Goal: Task Accomplishment & Management: Manage account settings

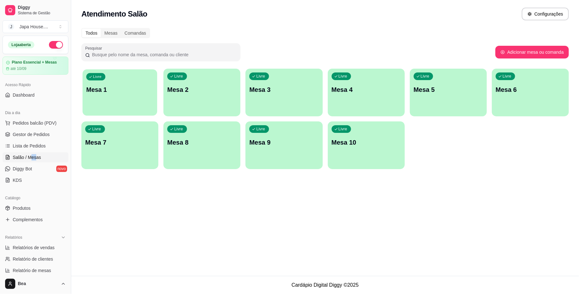
click at [116, 101] on div "Livre Mesa 1" at bounding box center [120, 88] width 75 height 39
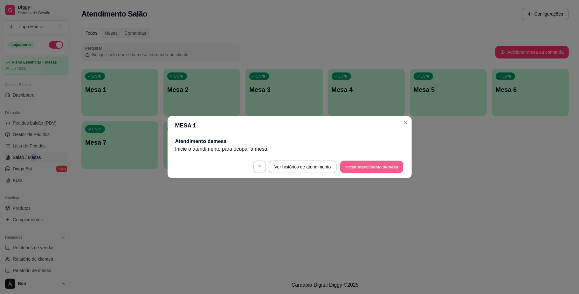
click at [359, 162] on button "Iniciar atendimento de mesa" at bounding box center [371, 167] width 63 height 12
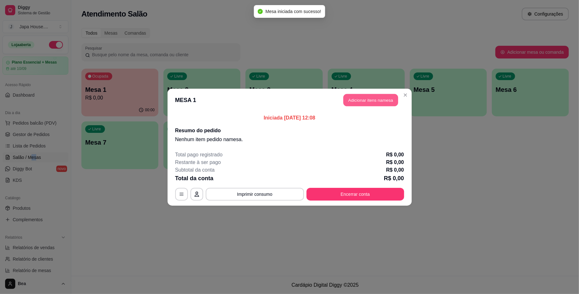
click at [363, 96] on button "Adicionar itens na mesa" at bounding box center [371, 100] width 55 height 12
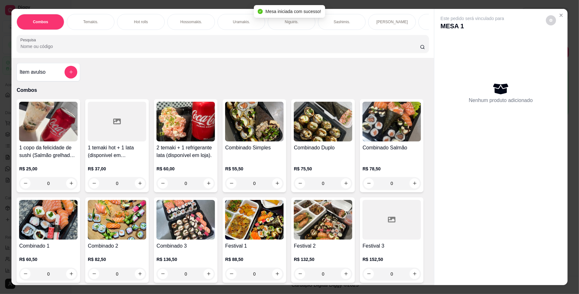
click at [99, 24] on div "Temakis." at bounding box center [91, 22] width 48 height 16
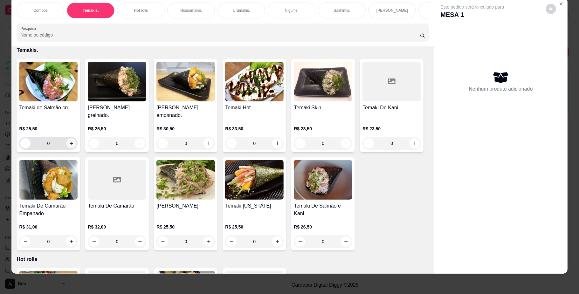
click at [69, 146] on icon "increase-product-quantity" at bounding box center [71, 143] width 5 height 5
type input "2"
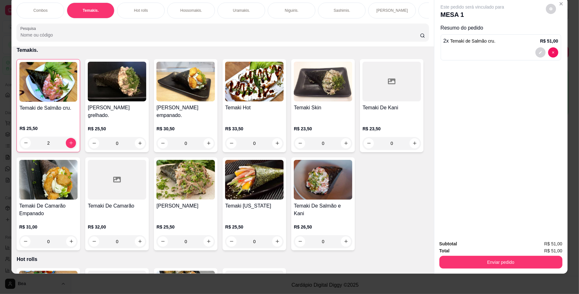
click at [483, 41] on span "Temaki de Salmão cru." at bounding box center [472, 40] width 45 height 5
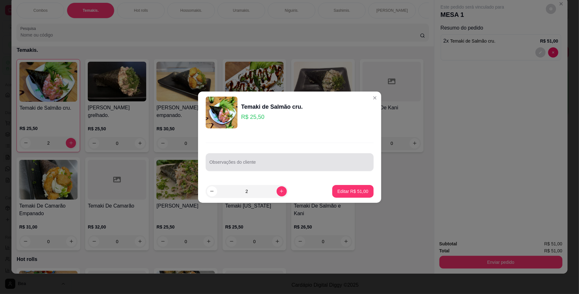
click at [335, 166] on input "Observações do cliente" at bounding box center [290, 165] width 160 height 6
type input "SEM ARROZ"
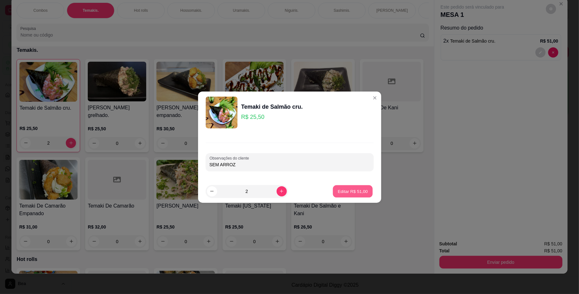
click at [343, 189] on p "Editar R$ 51,00" at bounding box center [353, 191] width 30 height 6
type input "0"
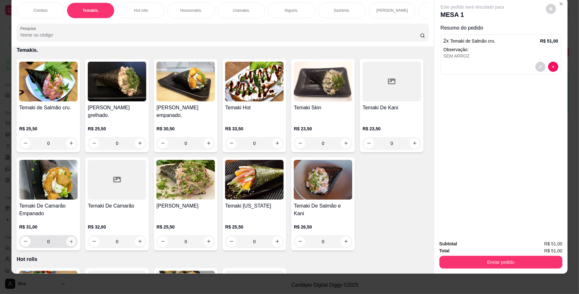
click at [74, 244] on icon "increase-product-quantity" at bounding box center [71, 241] width 5 height 5
type input "1"
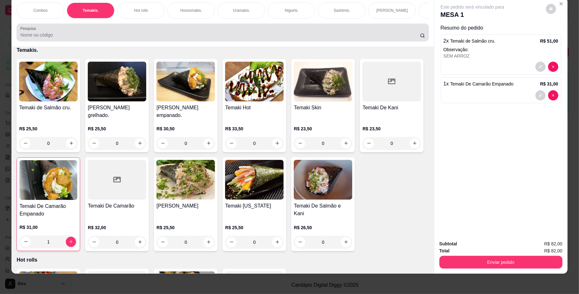
click at [167, 38] on input "Pesquisa" at bounding box center [220, 35] width 400 height 6
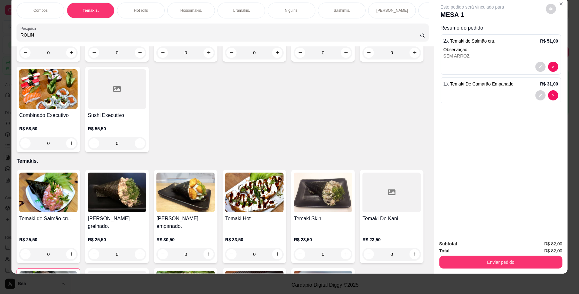
scroll to position [432, 0]
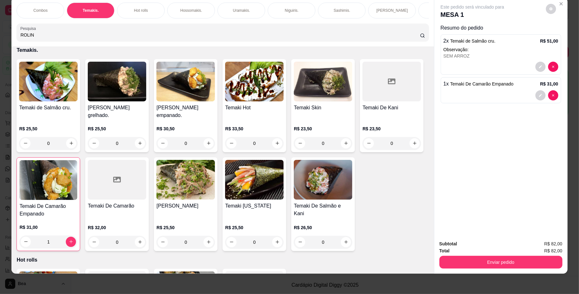
type input "ROLIN"
drag, startPoint x: 424, startPoint y: 107, endPoint x: 428, endPoint y: 106, distance: 3.6
click at [428, 106] on div "Item avulso Resultado da pesquisa Rolinho Primavera R$ 5,50 0 Rolinho De Queijo…" at bounding box center [222, 160] width 422 height 228
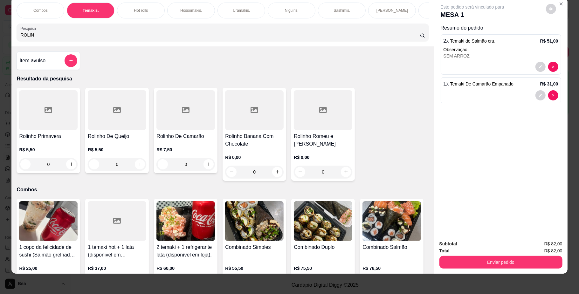
click at [203, 171] on div "0" at bounding box center [186, 164] width 59 height 13
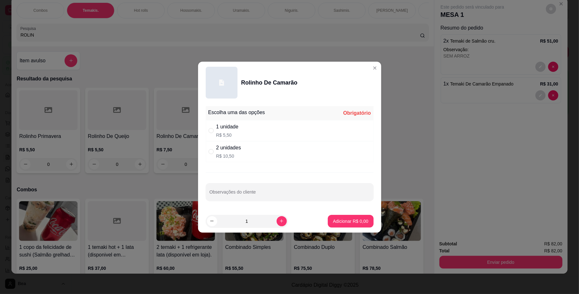
click at [238, 130] on div "1 unidade" at bounding box center [227, 127] width 22 height 8
radio input "true"
click at [282, 222] on button "increase-product-quantity" at bounding box center [282, 221] width 10 height 10
type input "3"
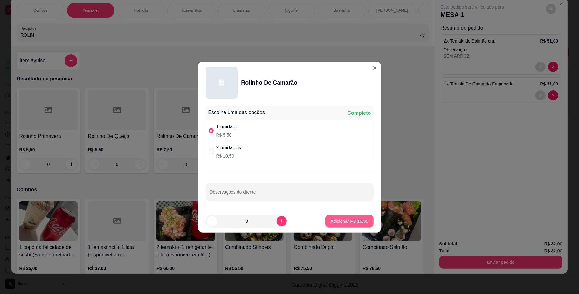
click at [353, 223] on p "Adicionar R$ 16,50" at bounding box center [350, 221] width 38 height 6
type input "3"
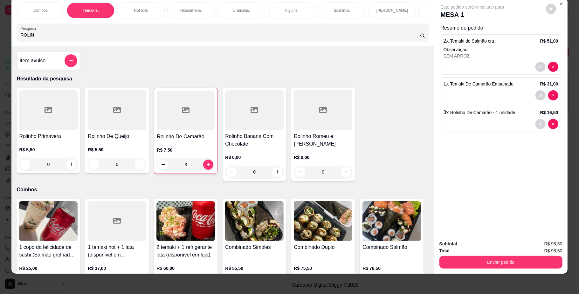
scroll to position [0, 361]
click at [144, 13] on div "Bebidas." at bounding box center [132, 11] width 48 height 16
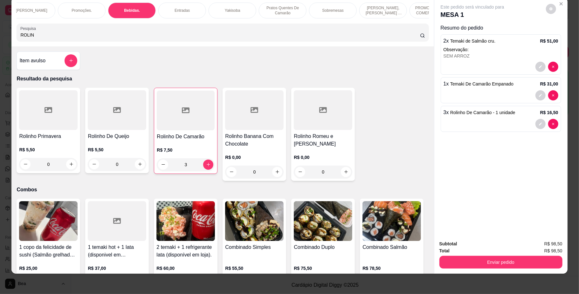
scroll to position [1480, 0]
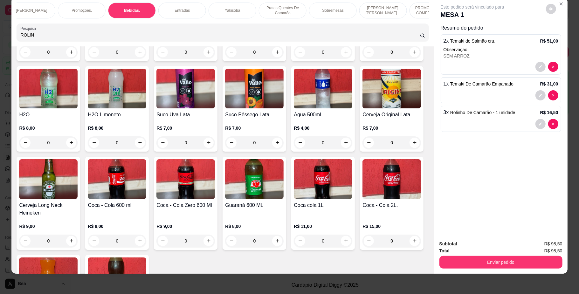
click at [294, 108] on img at bounding box center [323, 89] width 59 height 40
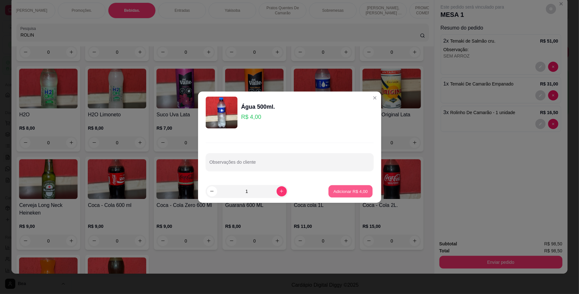
click at [335, 192] on p "Adicionar R$ 4,00" at bounding box center [351, 191] width 34 height 6
type input "1"
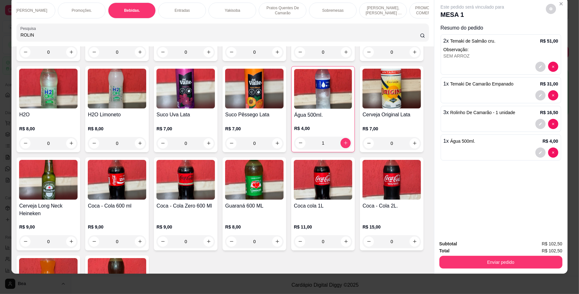
click at [215, 200] on img at bounding box center [186, 180] width 59 height 40
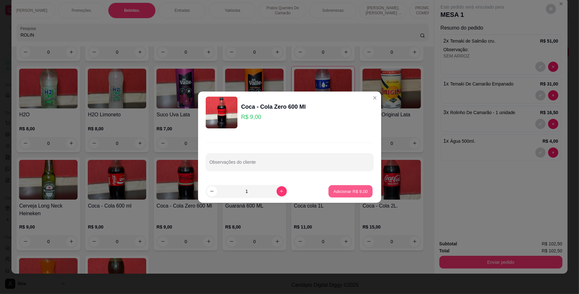
click at [338, 192] on p "Adicionar R$ 9,00" at bounding box center [351, 191] width 34 height 6
type input "1"
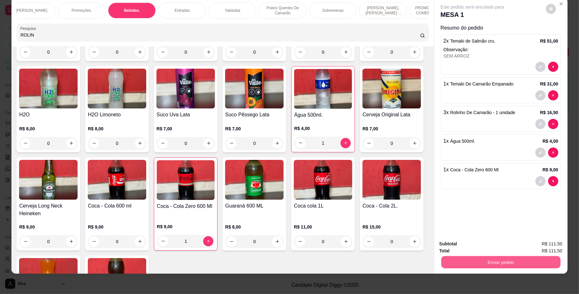
click at [464, 262] on button "Enviar pedido" at bounding box center [500, 262] width 119 height 12
click at [467, 245] on button "Não registrar e enviar pedido" at bounding box center [479, 247] width 64 height 12
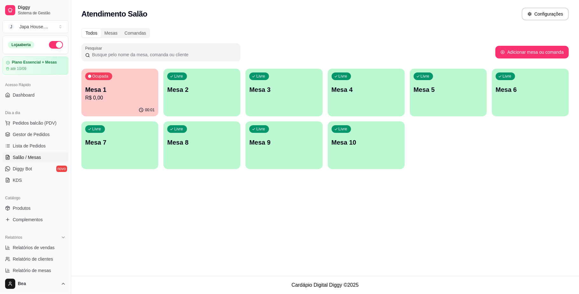
click at [473, 283] on footer "Cardápio Digital Diggy © 2025" at bounding box center [325, 285] width 508 height 18
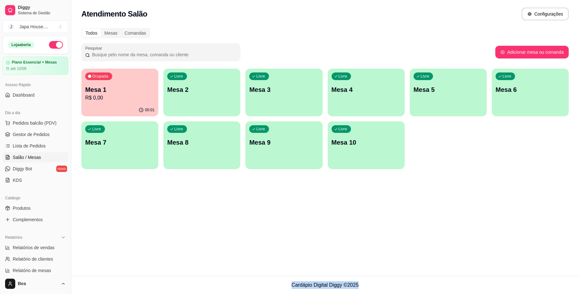
click at [473, 283] on footer "Cardápio Digital Diggy © 2025" at bounding box center [325, 285] width 508 height 18
click at [41, 132] on span "Gestor de Pedidos" at bounding box center [31, 134] width 37 height 6
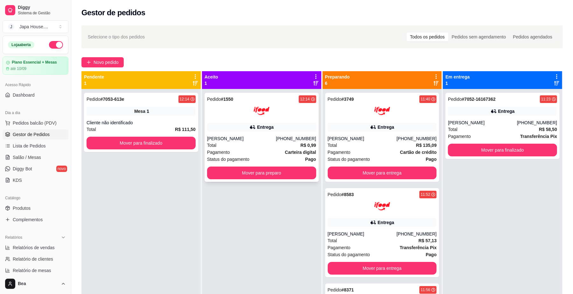
click at [244, 166] on div "Pedido # 1550 12:14 Entrega Theuz Angelo [PHONE_NUMBER] Total R$ 0,99 Pagamento…" at bounding box center [262, 137] width 114 height 89
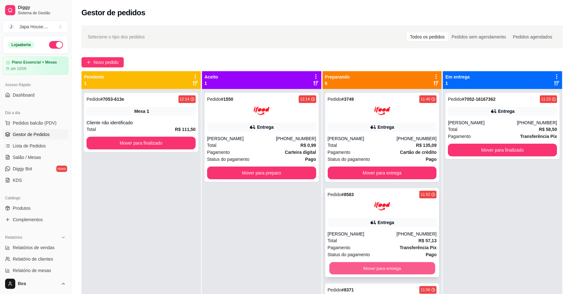
click at [390, 266] on button "Mover para entrega" at bounding box center [382, 268] width 106 height 12
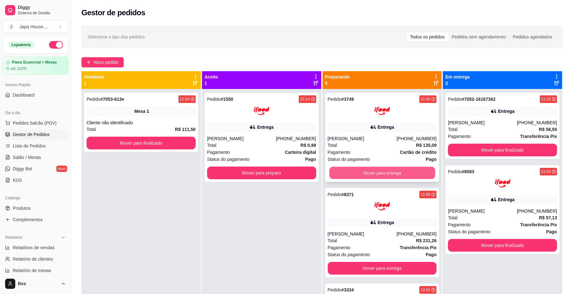
click at [394, 170] on button "Mover para entrega" at bounding box center [382, 173] width 106 height 12
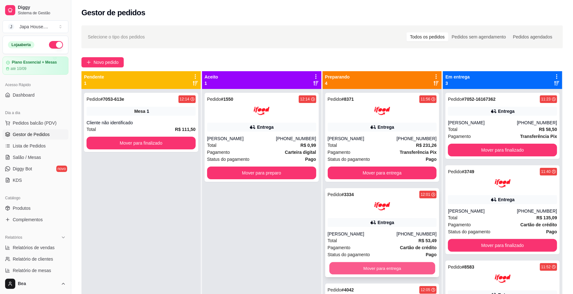
click at [393, 270] on button "Mover para entrega" at bounding box center [382, 268] width 106 height 12
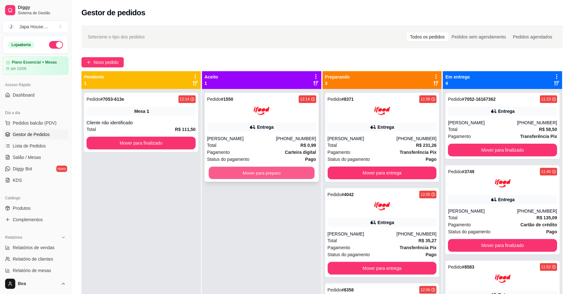
click at [302, 176] on button "Mover para preparo" at bounding box center [262, 173] width 106 height 12
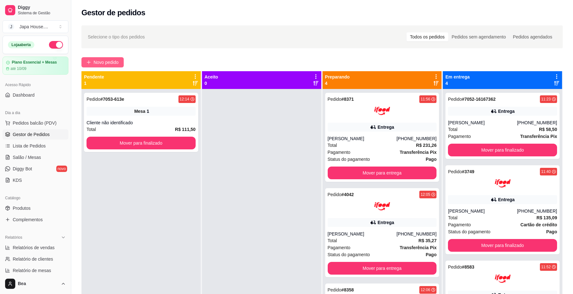
click at [112, 63] on span "Novo pedido" at bounding box center [106, 62] width 25 height 7
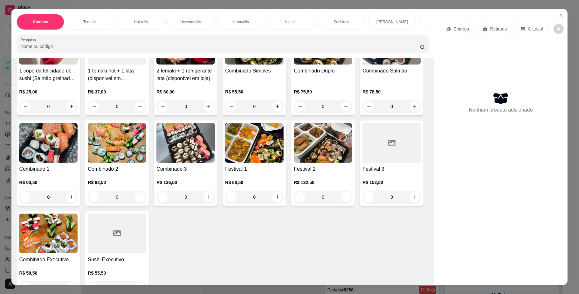
scroll to position [92, 0]
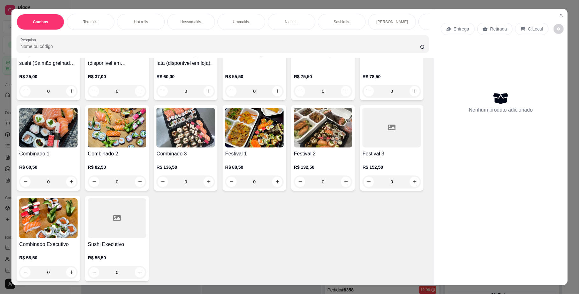
click at [294, 158] on h4 "Festival 2" at bounding box center [323, 154] width 59 height 8
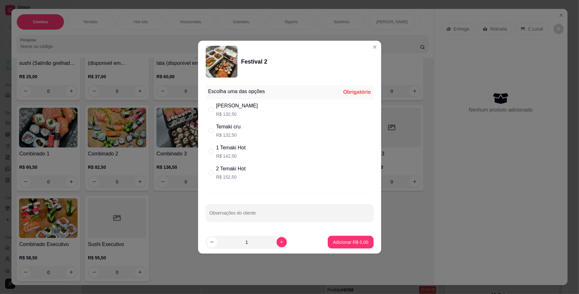
click at [282, 105] on div "[PERSON_NAME] R$ 132,50" at bounding box center [290, 109] width 168 height 21
radio input "true"
click at [260, 217] on input "Observações do cliente" at bounding box center [290, 216] width 160 height 6
type input "R"
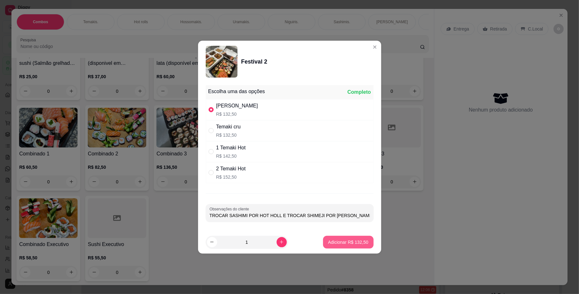
type input "TROCAR SASHIMI POR HOT HOLL E TROCAR SHIMEJI POR [PERSON_NAME]"
click at [340, 237] on button "Adicionar R$ 132,50" at bounding box center [348, 242] width 49 height 12
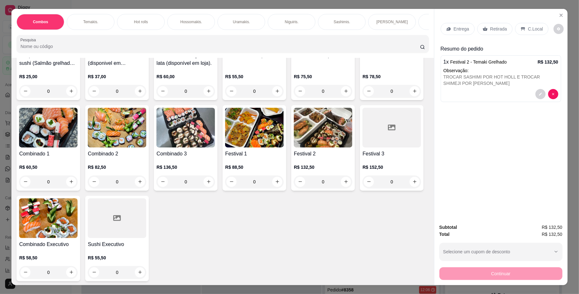
click at [465, 29] on p "Entrega" at bounding box center [462, 29] width 16 height 6
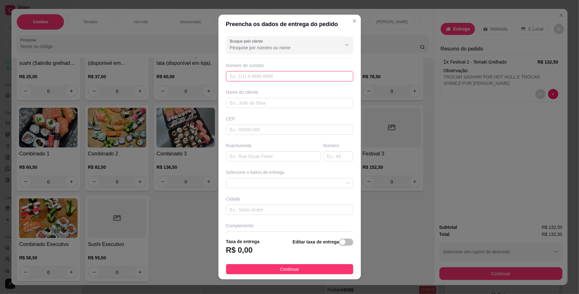
click at [309, 78] on input "text" at bounding box center [289, 76] width 127 height 10
type input "[PHONE_NUMBER]"
click at [301, 102] on input "text" at bounding box center [289, 103] width 127 height 10
type input "BIA"
click at [266, 154] on input "text" at bounding box center [273, 156] width 95 height 10
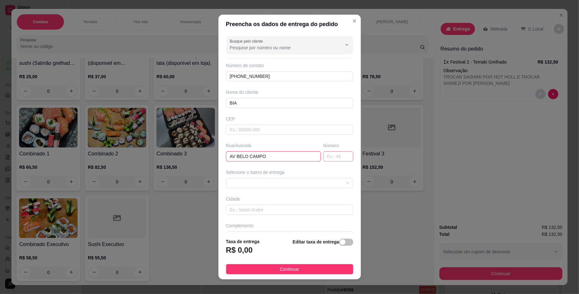
type input "AV BELO CAMPO"
click at [324, 160] on input "text" at bounding box center [339, 156] width 30 height 10
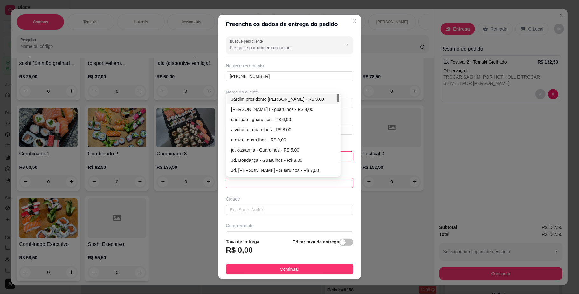
click at [325, 182] on span at bounding box center [290, 183] width 120 height 10
type input "524"
click at [270, 101] on div "Jardim presidente [PERSON_NAME] - R$ 3,00" at bounding box center [283, 99] width 104 height 7
type input "Guarulhos"
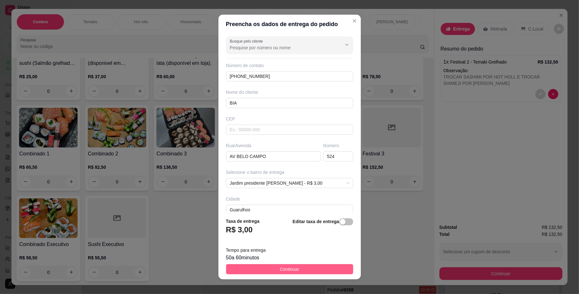
click at [289, 269] on span "Continuar" at bounding box center [289, 269] width 19 height 7
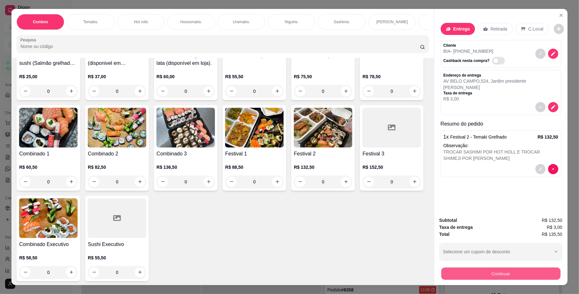
click at [460, 272] on button "Continuar" at bounding box center [500, 274] width 119 height 12
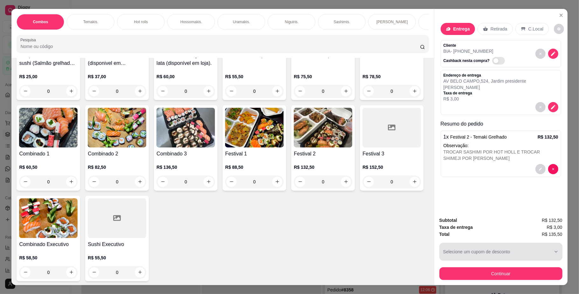
click at [489, 256] on div "button" at bounding box center [497, 252] width 108 height 13
click at [465, 228] on p "PR1M3IROJH" at bounding box center [457, 229] width 27 height 6
type input "6823c0040367db9c43a6939b"
select select "6823c0040367db9c43a6939b"
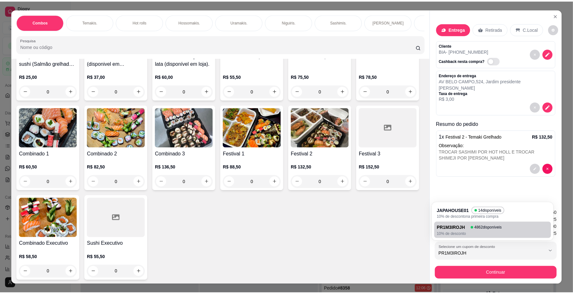
scroll to position [6, 0]
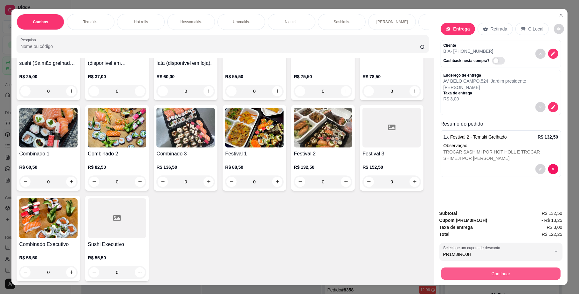
click at [489, 273] on button "Continuar" at bounding box center [500, 274] width 119 height 12
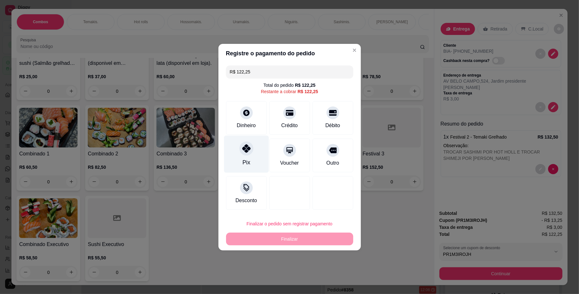
click at [245, 158] on div "Pix" at bounding box center [246, 162] width 8 height 8
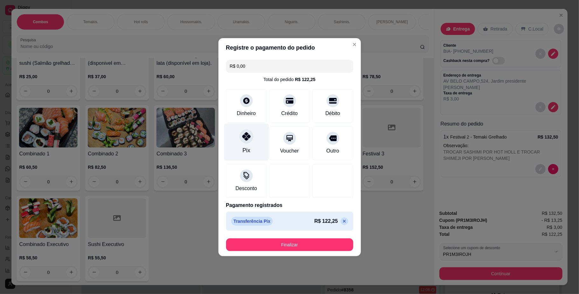
click at [245, 158] on div "Pix" at bounding box center [246, 141] width 45 height 37
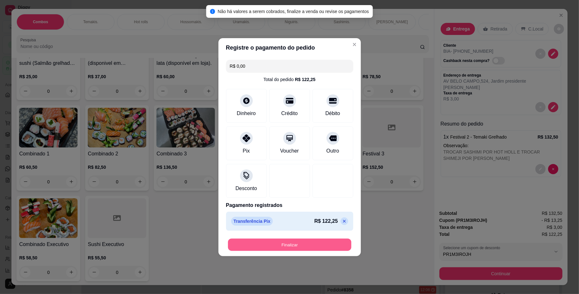
click at [280, 248] on button "Finalizar" at bounding box center [289, 245] width 123 height 12
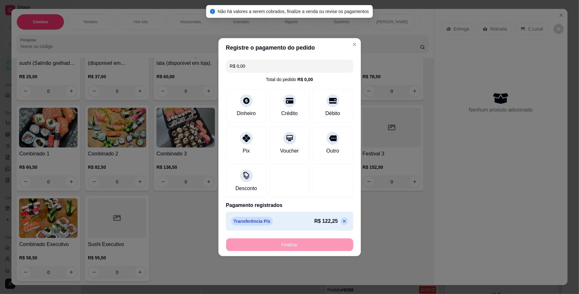
type input "-R$ 122,25"
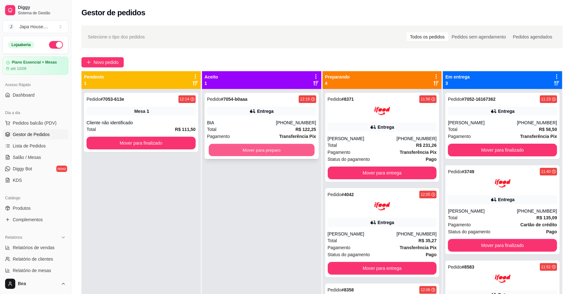
click at [283, 148] on button "Mover para preparo" at bounding box center [262, 150] width 106 height 12
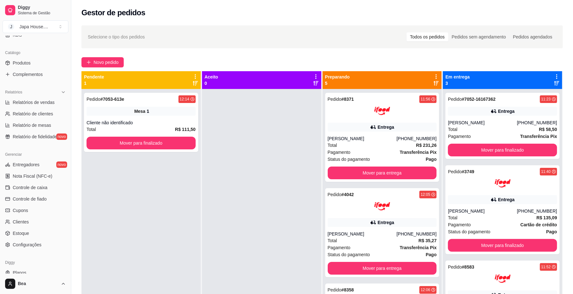
scroll to position [146, 0]
click at [66, 129] on div "Diggy Sistema de Gestão J Japa House. ... Loja aberta Plano Essencial + Mesas a…" at bounding box center [35, 147] width 71 height 294
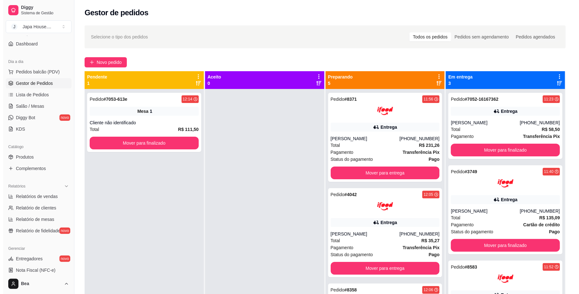
scroll to position [48, 0]
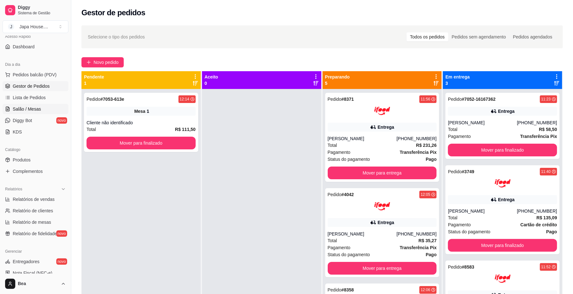
click at [42, 108] on link "Salão / Mesas" at bounding box center [36, 109] width 66 height 10
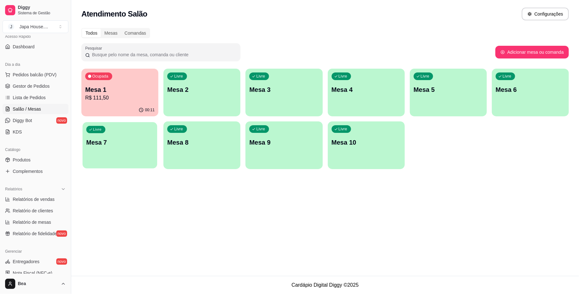
click at [136, 153] on div "Livre Mesa 7" at bounding box center [120, 141] width 75 height 39
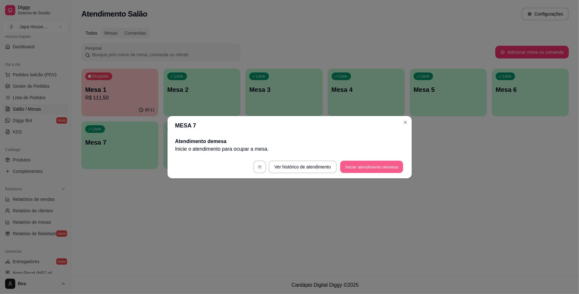
click at [370, 167] on button "Iniciar atendimento de mesa" at bounding box center [371, 167] width 63 height 12
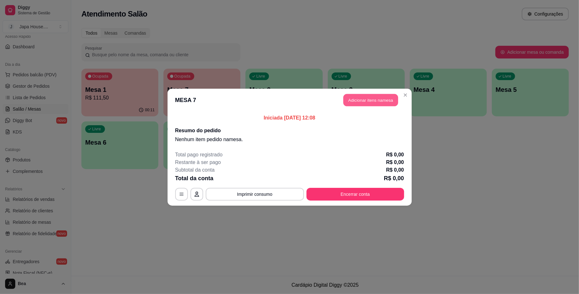
click at [376, 103] on button "Adicionar itens na mesa" at bounding box center [371, 100] width 55 height 12
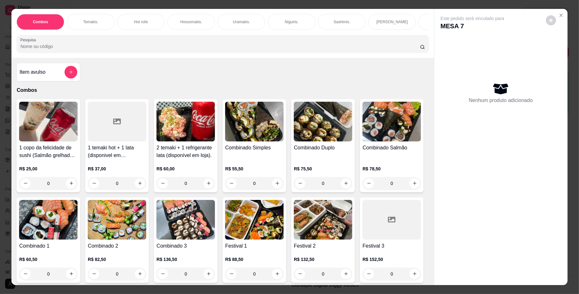
scroll to position [0, 439]
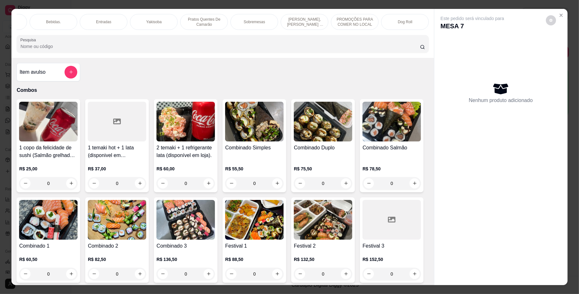
click at [343, 23] on p "PROMOÇÕES PARA COMER NO LOCAL" at bounding box center [355, 22] width 37 height 10
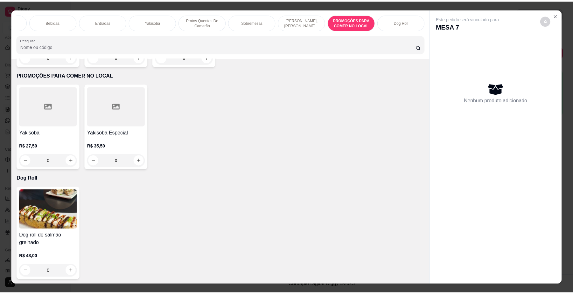
scroll to position [11, 0]
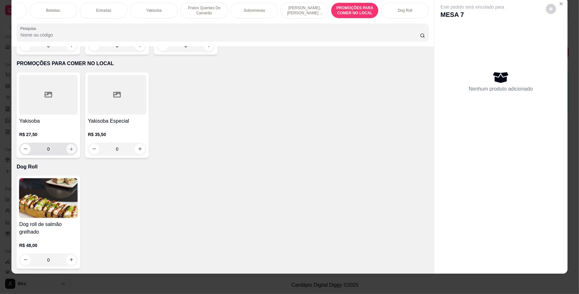
click at [70, 150] on icon "increase-product-quantity" at bounding box center [71, 149] width 3 height 3
type input "1"
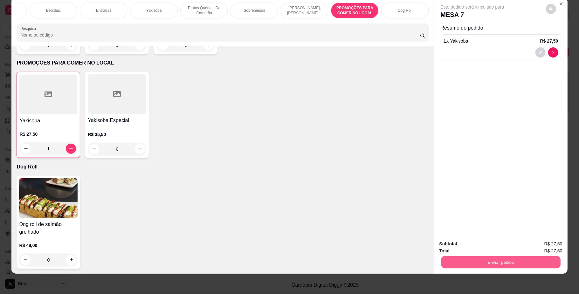
click at [469, 262] on button "Enviar pedido" at bounding box center [500, 262] width 119 height 12
click at [480, 241] on button "Não registrar e enviar pedido" at bounding box center [479, 247] width 64 height 12
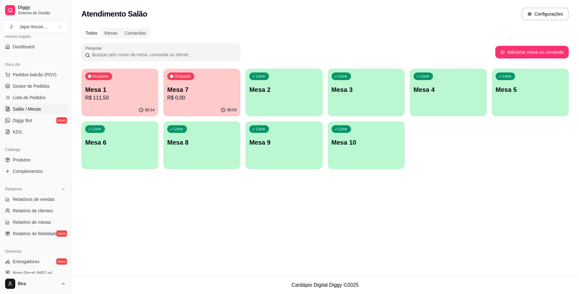
click at [62, 91] on div "Dia a dia Pedidos balcão (PDV) Gestor de Pedidos Lista de Pedidos Salão / Mesas…" at bounding box center [35, 98] width 71 height 83
click at [54, 87] on link "Gestor de Pedidos" at bounding box center [36, 86] width 66 height 10
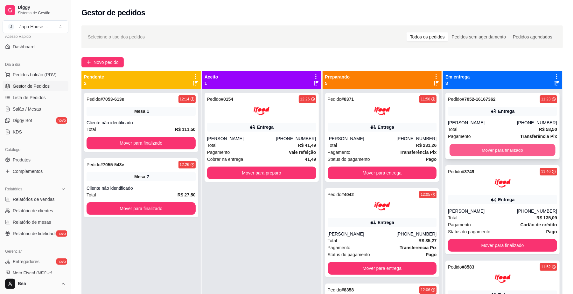
click at [476, 149] on button "Mover para finalizado" at bounding box center [503, 150] width 106 height 12
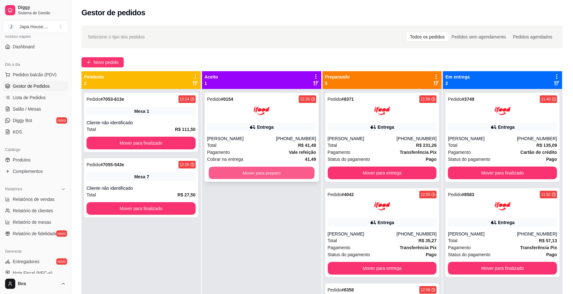
click at [285, 174] on button "Mover para preparo" at bounding box center [262, 173] width 106 height 12
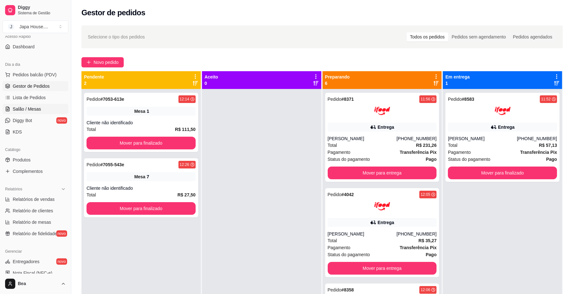
click at [38, 111] on span "Salão / Mesas" at bounding box center [27, 109] width 28 height 6
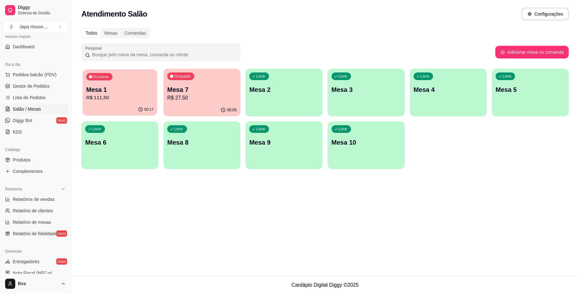
click at [140, 95] on p "R$ 111,50" at bounding box center [119, 97] width 67 height 7
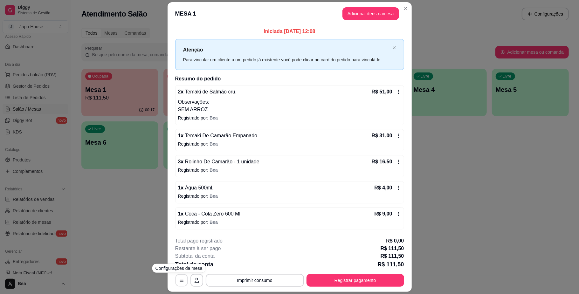
click at [180, 282] on icon "button" at bounding box center [181, 280] width 5 height 5
click at [194, 284] on button "button" at bounding box center [197, 280] width 13 height 13
click at [398, 92] on icon at bounding box center [398, 92] width 1 height 4
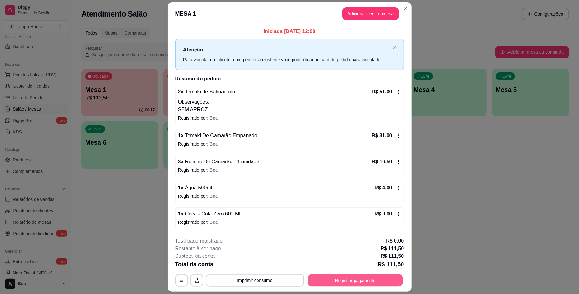
click at [330, 283] on button "Registrar pagamento" at bounding box center [355, 281] width 95 height 12
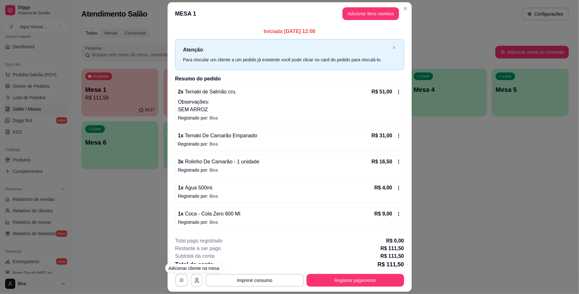
click at [195, 284] on button "button" at bounding box center [197, 281] width 12 height 12
click at [179, 282] on icon "button" at bounding box center [181, 280] width 5 height 5
click at [194, 282] on icon "button" at bounding box center [196, 280] width 5 height 5
click at [393, 46] on icon "close" at bounding box center [394, 47] width 3 height 3
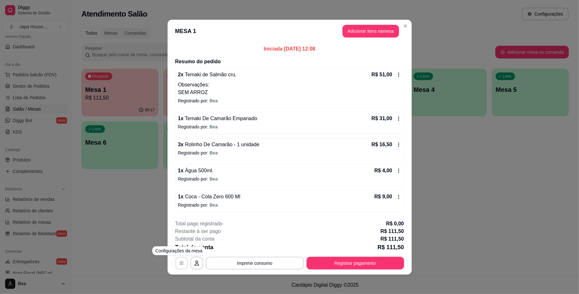
click at [181, 262] on button "button" at bounding box center [181, 263] width 12 height 12
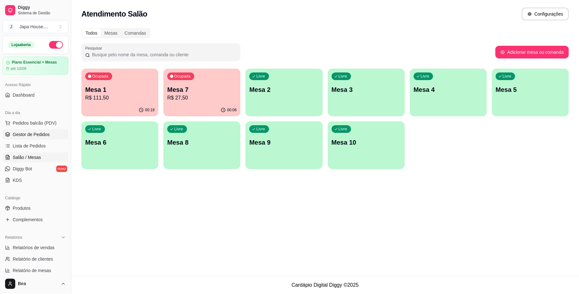
click at [33, 134] on span "Gestor de Pedidos" at bounding box center [31, 134] width 37 height 6
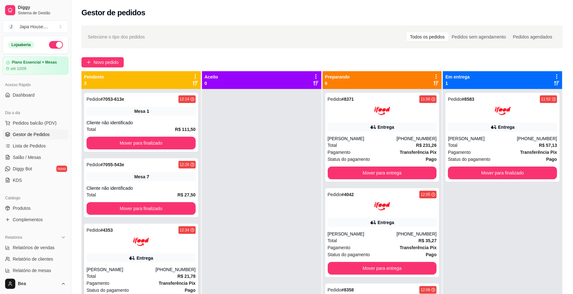
click at [158, 255] on div "Entrega" at bounding box center [141, 258] width 109 height 9
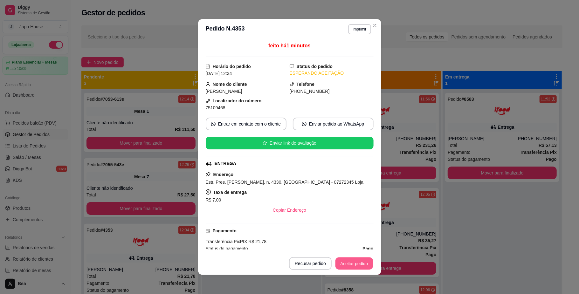
click at [345, 262] on button "Aceitar pedido" at bounding box center [355, 264] width 38 height 12
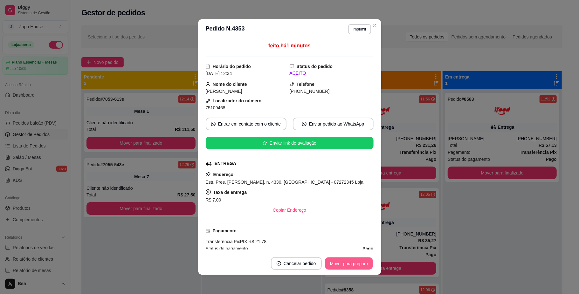
click at [345, 262] on button "Mover para preparo" at bounding box center [349, 264] width 48 height 12
click at [34, 156] on span "Salão / Mesas" at bounding box center [27, 157] width 28 height 6
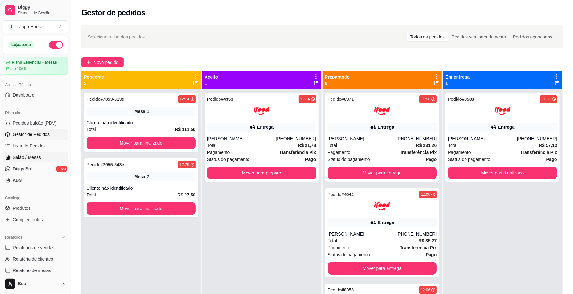
click at [32, 158] on span "Salão / Mesas" at bounding box center [27, 157] width 28 height 6
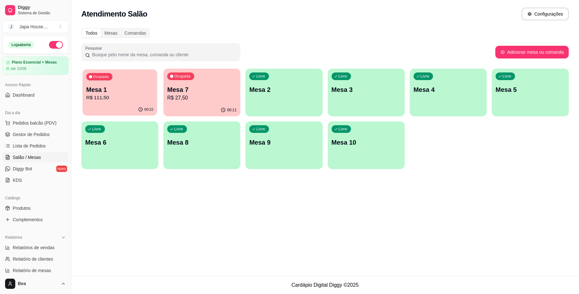
click at [108, 97] on p "R$ 111,50" at bounding box center [119, 97] width 67 height 7
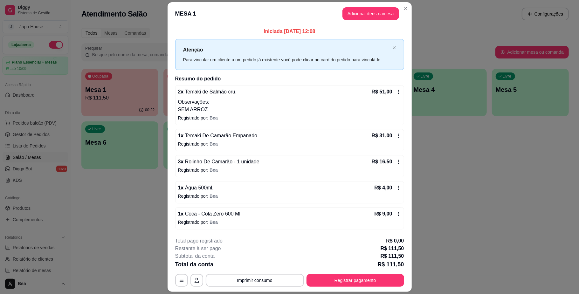
click at [405, 54] on div "Iniciada [DATE] 12:08 Atenção Para vincular um cliente a um pedido já existente…" at bounding box center [290, 128] width 244 height 207
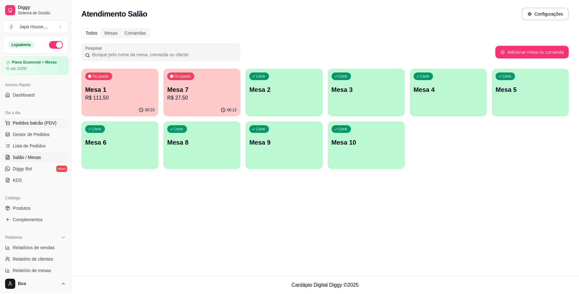
click at [46, 124] on span "Pedidos balcão (PDV)" at bounding box center [35, 123] width 44 height 6
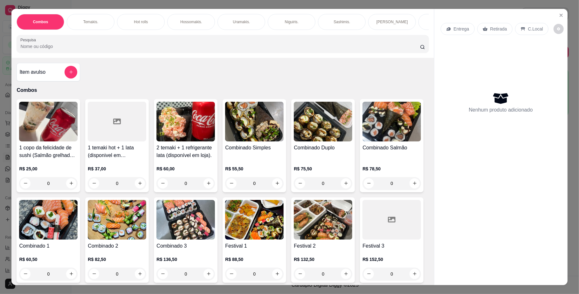
click at [95, 25] on div "Temakis." at bounding box center [91, 22] width 48 height 16
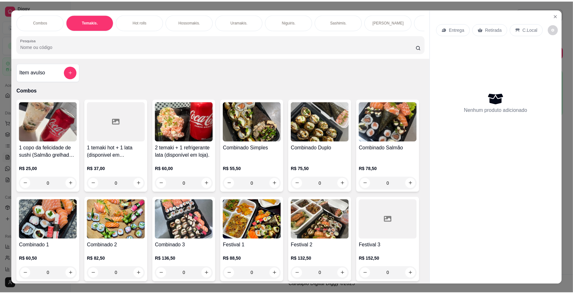
scroll to position [11, 0]
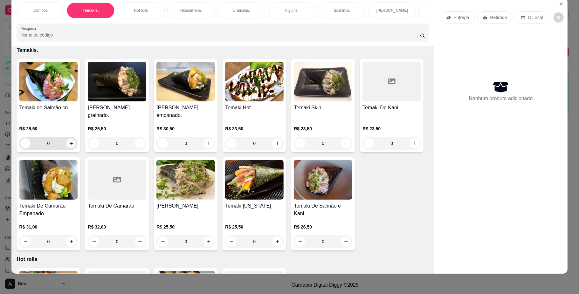
click at [69, 148] on button "increase-product-quantity" at bounding box center [71, 143] width 10 height 10
type input "1"
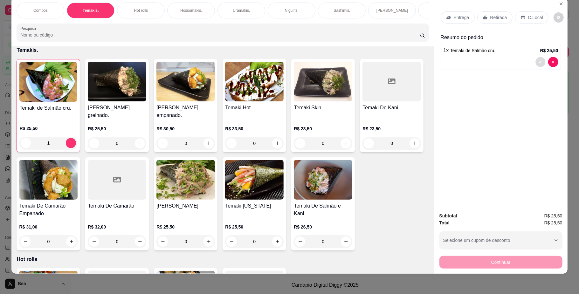
click at [539, 64] on icon "decrease-product-quantity" at bounding box center [541, 62] width 4 height 4
click at [504, 246] on div "button" at bounding box center [497, 240] width 108 height 13
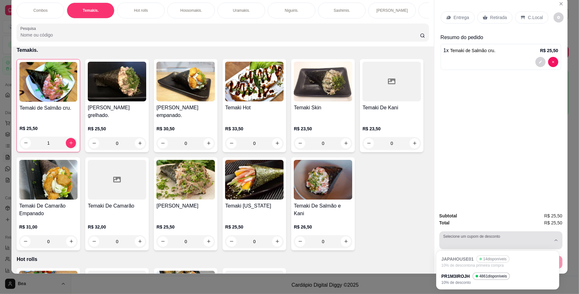
click at [495, 242] on div "button" at bounding box center [497, 240] width 108 height 13
click at [554, 237] on button "Selecione um cupom de desconto" at bounding box center [501, 241] width 123 height 18
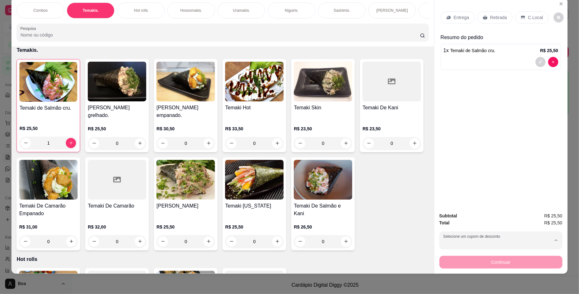
click at [503, 200] on div "Entrega Retirada C.Local Resumo do pedido 1 x Temaki de Salmão cru. R$ 25,50" at bounding box center [501, 102] width 133 height 210
click at [557, 18] on icon "decrease-product-quantity" at bounding box center [559, 18] width 4 height 4
click at [495, 76] on div "Entrega Retirada C.Local Resumo do pedido 1 x Temaki de Salmão cru. R$ 25,50" at bounding box center [501, 102] width 133 height 210
click at [561, 4] on button "Close" at bounding box center [561, 4] width 10 height 10
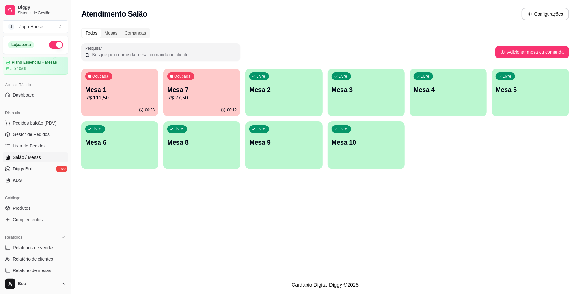
click at [573, 23] on div "Atendimento Salão Configurações" at bounding box center [325, 12] width 508 height 24
click at [35, 132] on span "Gestor de Pedidos" at bounding box center [31, 134] width 37 height 6
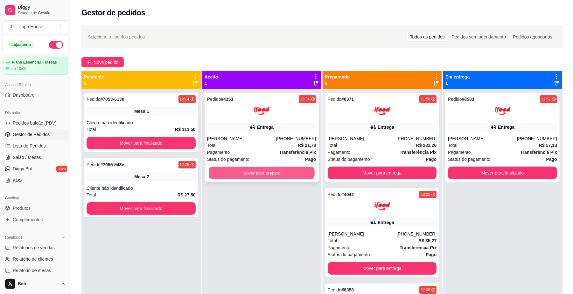
click at [242, 174] on button "Mover para preparo" at bounding box center [262, 173] width 106 height 12
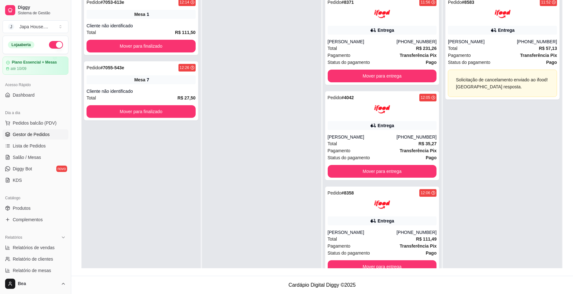
scroll to position [16, 0]
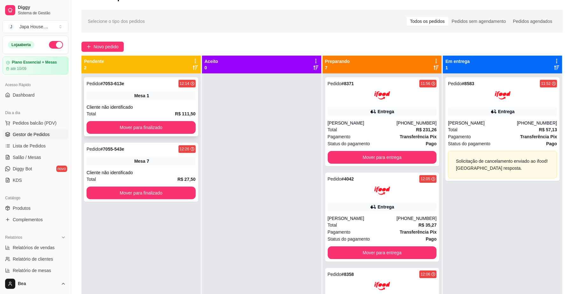
click at [168, 97] on div "Mesa 1" at bounding box center [141, 95] width 109 height 9
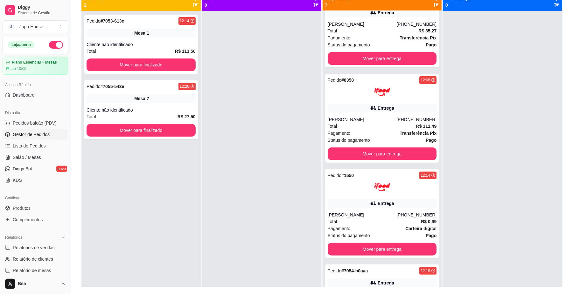
scroll to position [0, 0]
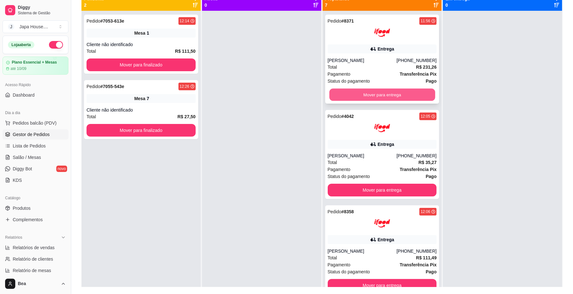
click at [401, 94] on button "Mover para entrega" at bounding box center [382, 95] width 106 height 12
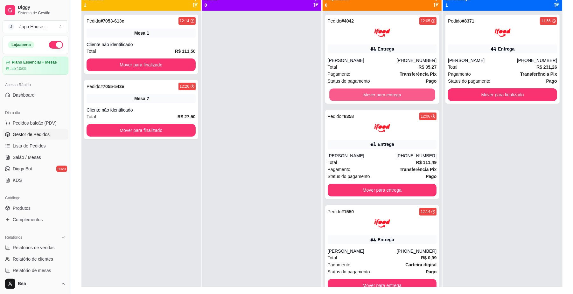
click at [401, 94] on button "Mover para entrega" at bounding box center [382, 95] width 106 height 12
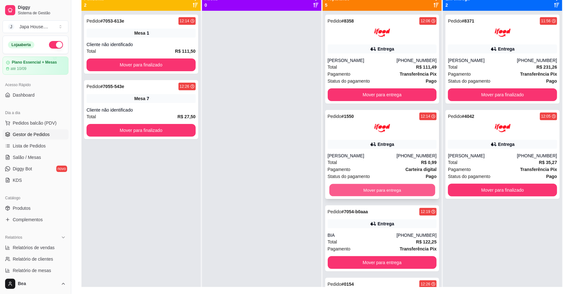
click at [397, 194] on button "Mover para entrega" at bounding box center [382, 190] width 106 height 12
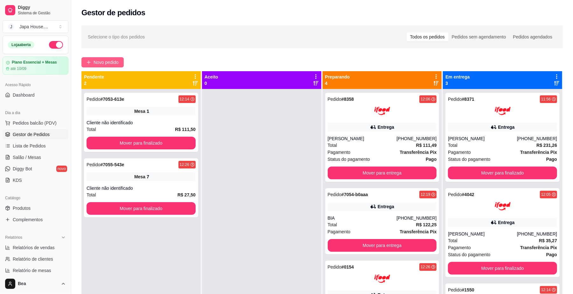
click at [101, 60] on span "Novo pedido" at bounding box center [106, 62] width 25 height 7
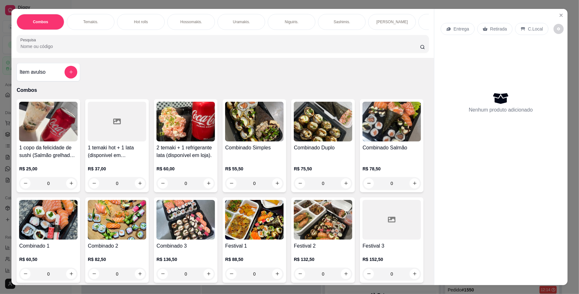
click at [50, 130] on img at bounding box center [48, 122] width 59 height 40
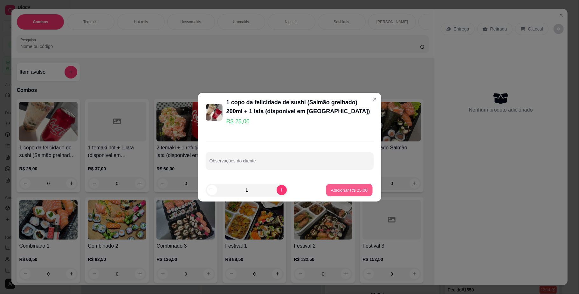
click at [334, 190] on p "Adicionar R$ 25,00" at bounding box center [349, 190] width 37 height 6
type input "1"
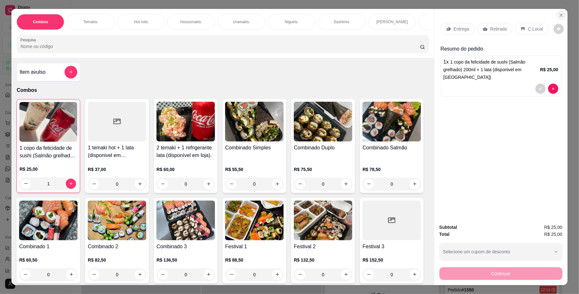
click at [560, 16] on icon "Close" at bounding box center [561, 15] width 3 height 3
click at [559, 16] on div "Gestor de pedidos" at bounding box center [321, 13] width 481 height 10
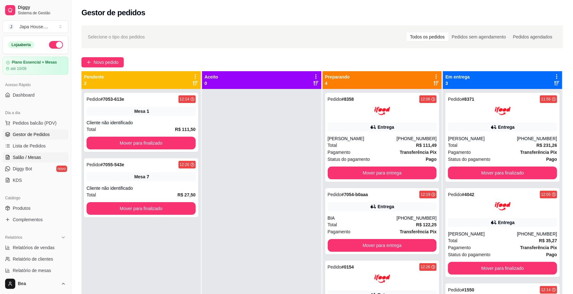
click at [30, 156] on span "Salão / Mesas" at bounding box center [27, 157] width 28 height 6
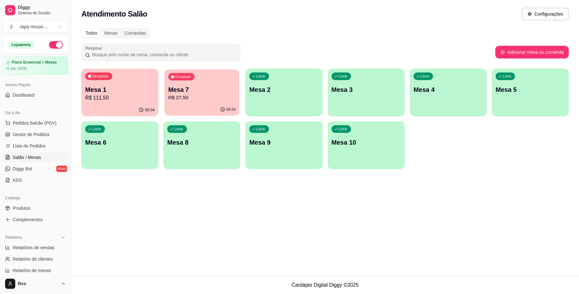
click at [193, 100] on p "R$ 27,50" at bounding box center [201, 97] width 67 height 7
click at [131, 148] on div "Livre Mesa 6" at bounding box center [120, 141] width 75 height 39
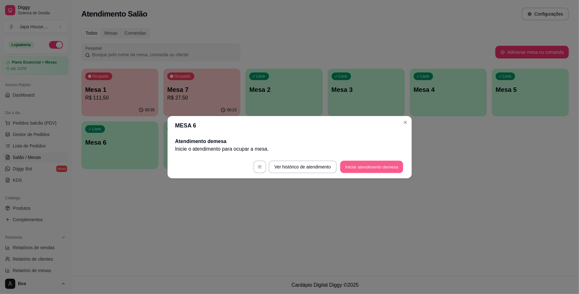
click at [364, 167] on button "Iniciar atendimento de mesa" at bounding box center [371, 167] width 63 height 12
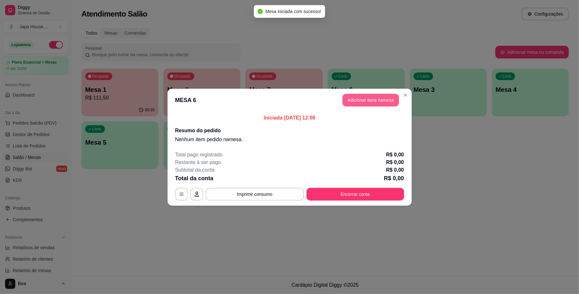
click at [379, 102] on button "Adicionar itens na mesa" at bounding box center [371, 100] width 57 height 13
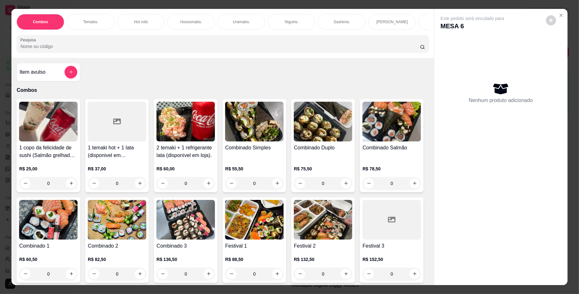
click at [51, 127] on img at bounding box center [48, 122] width 59 height 40
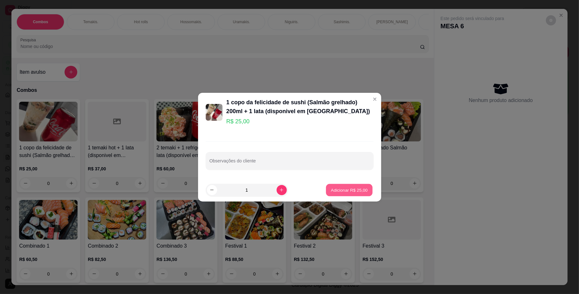
click at [337, 192] on p "Adicionar R$ 25,00" at bounding box center [349, 190] width 37 height 6
type input "1"
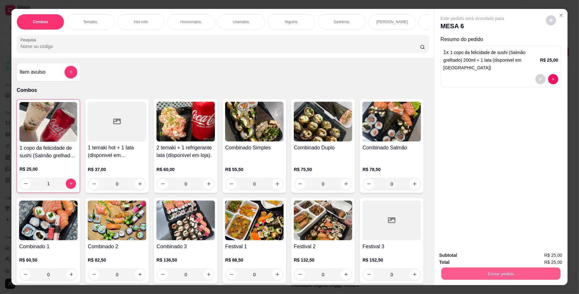
click at [483, 276] on button "Enviar pedido" at bounding box center [500, 274] width 119 height 12
click at [476, 255] on button "Não registrar e enviar pedido" at bounding box center [479, 259] width 66 height 12
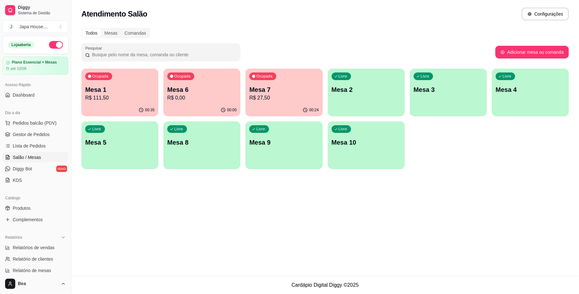
click at [124, 254] on div "Atendimento Salão Configurações Todos Mesas Comandas Pesquisar Adicionar mesa o…" at bounding box center [325, 138] width 508 height 276
click at [262, 97] on p "R$ 27,50" at bounding box center [284, 97] width 67 height 7
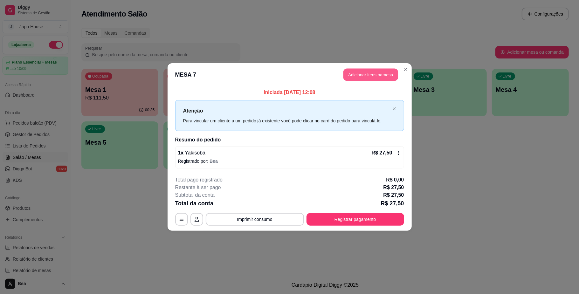
click at [371, 76] on button "Adicionar itens na mesa" at bounding box center [371, 75] width 55 height 12
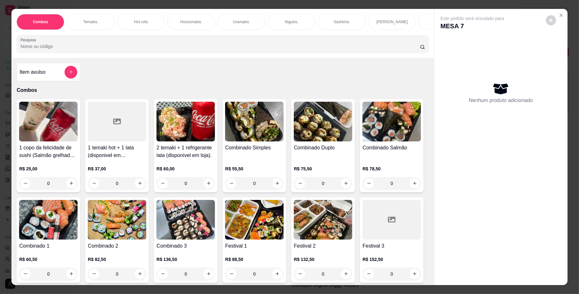
scroll to position [0, 439]
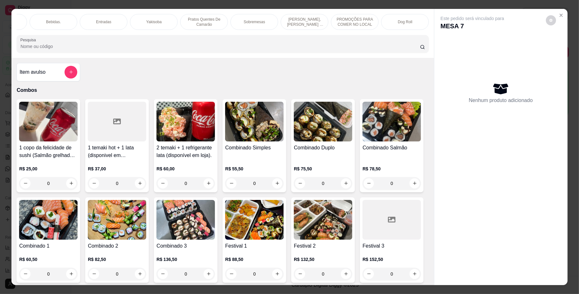
click at [146, 22] on p "Yakisoba" at bounding box center [153, 21] width 15 height 5
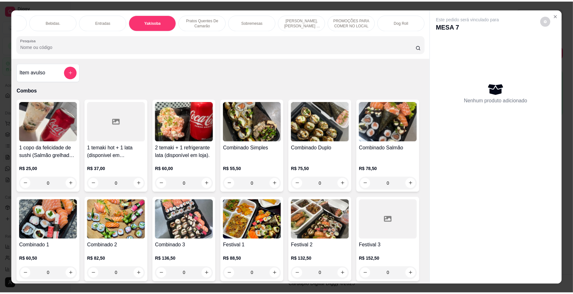
scroll to position [11, 0]
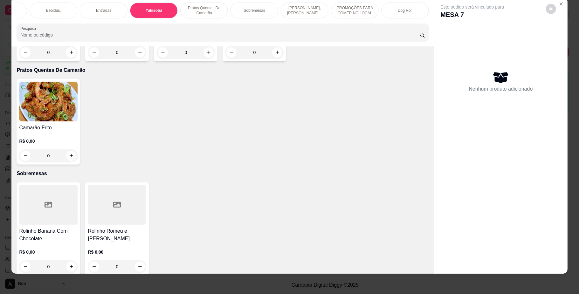
click at [42, 28] on h4 "Yakisoba Tradicional" at bounding box center [48, 25] width 59 height 8
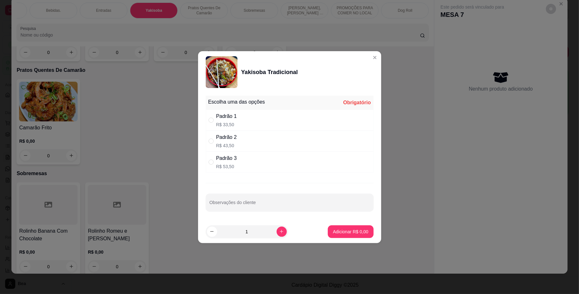
click at [217, 122] on p "R$ 33,50" at bounding box center [226, 125] width 21 height 6
radio input "true"
click at [346, 231] on p "Adicionar R$ 33,50" at bounding box center [349, 232] width 37 height 6
type input "1"
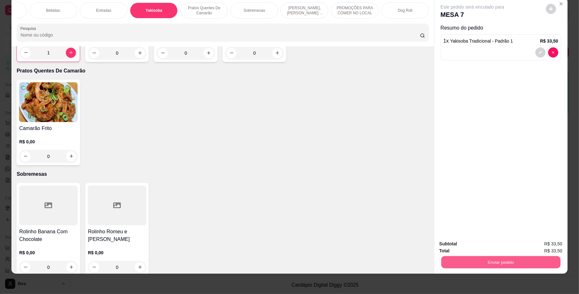
click at [450, 260] on button "Enviar pedido" at bounding box center [500, 262] width 119 height 12
click at [458, 246] on button "Não registrar e enviar pedido" at bounding box center [479, 247] width 64 height 12
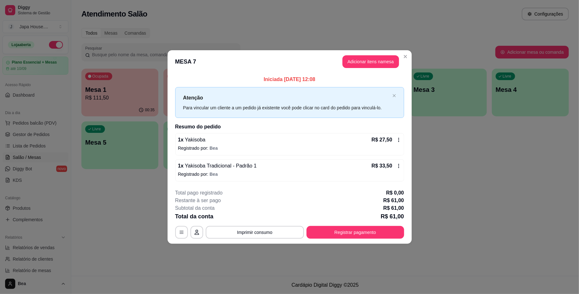
click at [398, 142] on icon at bounding box center [398, 140] width 1 height 4
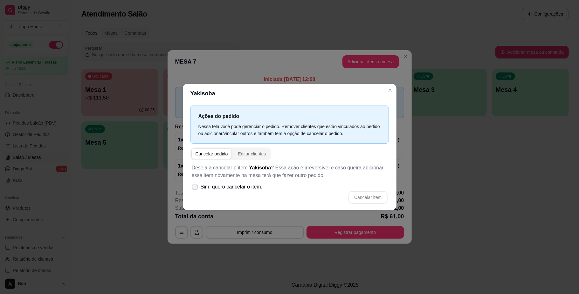
click at [203, 187] on span "Sim, quero cancelar o item." at bounding box center [232, 187] width 62 height 8
click at [196, 188] on input "Sim, quero cancelar o item." at bounding box center [194, 190] width 4 height 4
checkbox input "true"
click at [363, 197] on button "Cancelar item" at bounding box center [368, 197] width 38 height 12
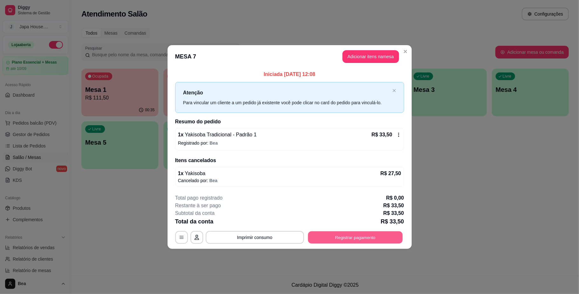
click at [364, 240] on button "Registrar pagamento" at bounding box center [355, 238] width 95 height 12
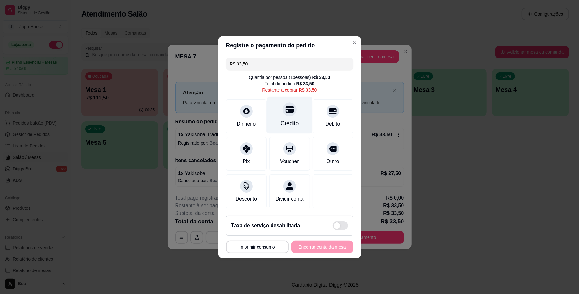
click at [285, 102] on div at bounding box center [290, 109] width 14 height 14
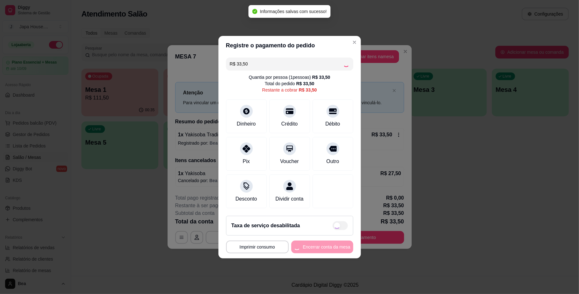
type input "R$ 0,00"
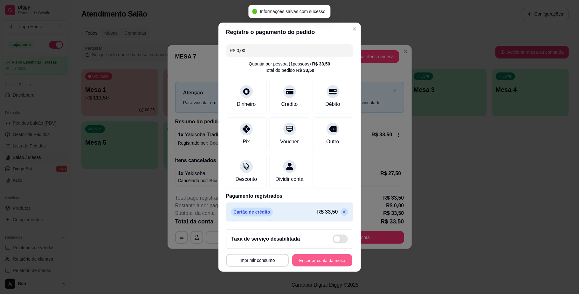
click at [313, 261] on button "Encerrar conta da mesa" at bounding box center [322, 260] width 60 height 12
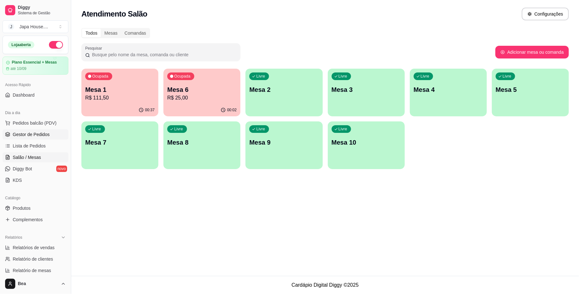
click at [41, 136] on span "Gestor de Pedidos" at bounding box center [31, 134] width 37 height 6
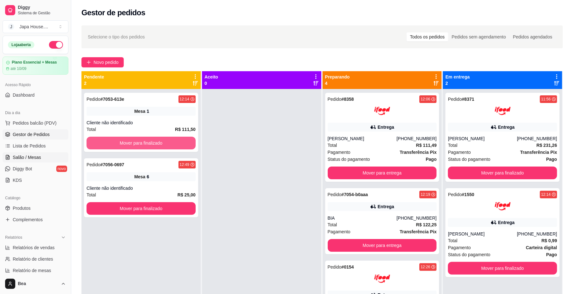
click at [32, 158] on span "Salão / Mesas" at bounding box center [27, 157] width 28 height 6
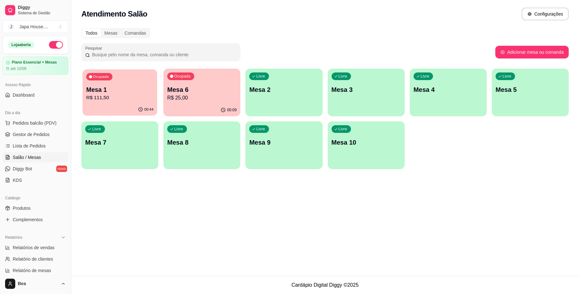
click at [135, 101] on p "R$ 111,50" at bounding box center [119, 97] width 67 height 7
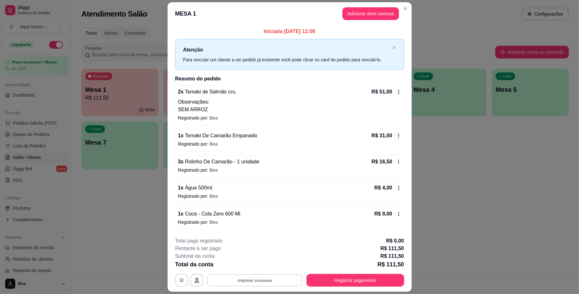
click at [272, 283] on button "Imprimir consumo" at bounding box center [254, 281] width 95 height 12
click at [261, 265] on button "IMPRESSORA" at bounding box center [253, 267] width 45 height 10
click at [260, 281] on button "Imprimir consumo" at bounding box center [254, 281] width 95 height 12
click at [132, 236] on div "**********" at bounding box center [289, 147] width 579 height 294
click at [345, 279] on button "Registrar pagamento" at bounding box center [356, 280] width 98 height 13
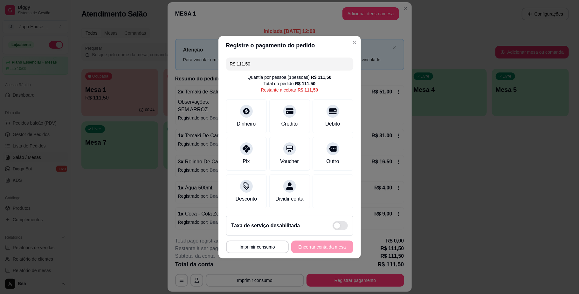
click at [294, 58] on input "R$ 111,50" at bounding box center [290, 64] width 120 height 13
click at [325, 120] on div "Débito" at bounding box center [333, 123] width 16 height 8
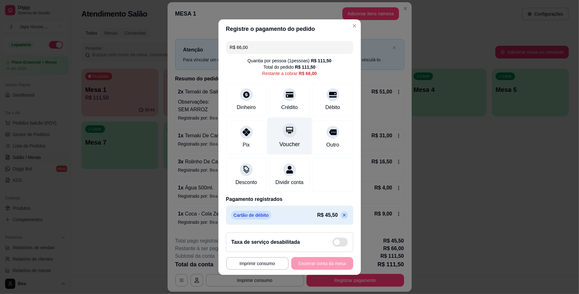
click at [279, 140] on div "Voucher" at bounding box center [289, 144] width 21 height 8
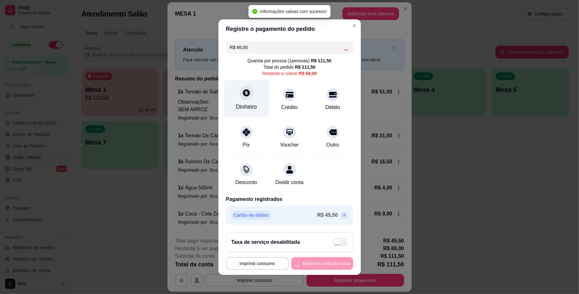
type input "R$ 0,00"
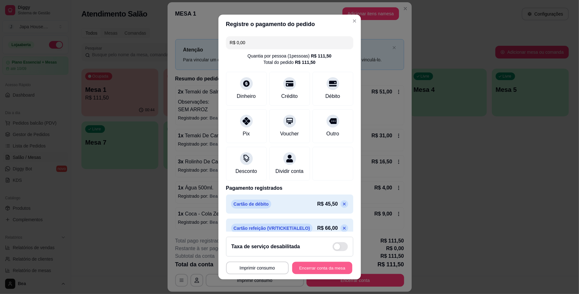
click at [307, 265] on button "Encerrar conta da mesa" at bounding box center [322, 268] width 60 height 12
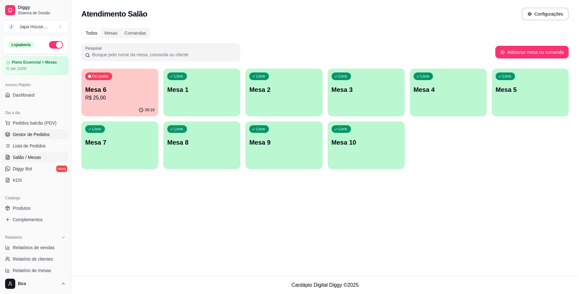
click at [27, 136] on span "Gestor de Pedidos" at bounding box center [31, 134] width 37 height 6
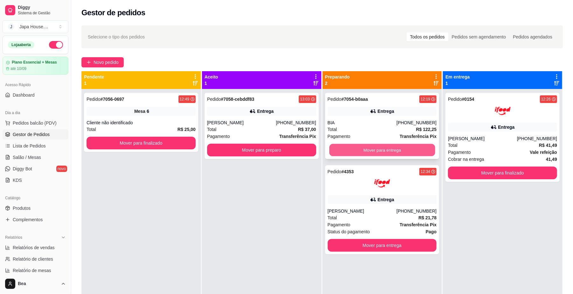
click at [349, 148] on button "Mover para entrega" at bounding box center [382, 150] width 106 height 12
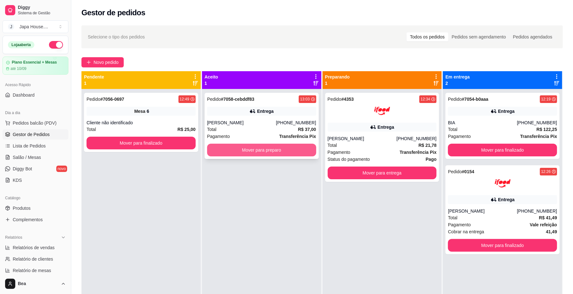
click at [293, 152] on button "Mover para preparo" at bounding box center [261, 150] width 109 height 13
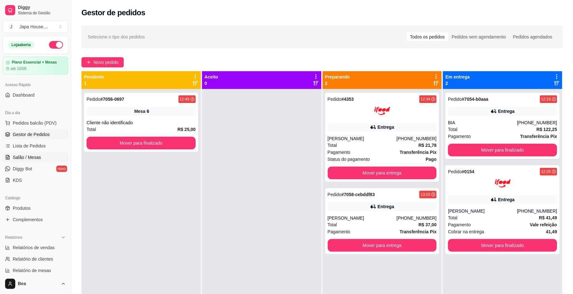
click at [27, 159] on span "Salão / Mesas" at bounding box center [27, 157] width 28 height 6
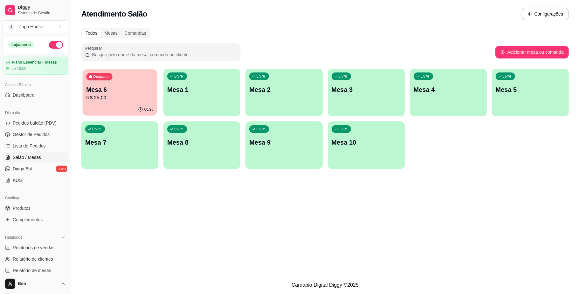
click at [111, 100] on p "R$ 25,00" at bounding box center [119, 97] width 67 height 7
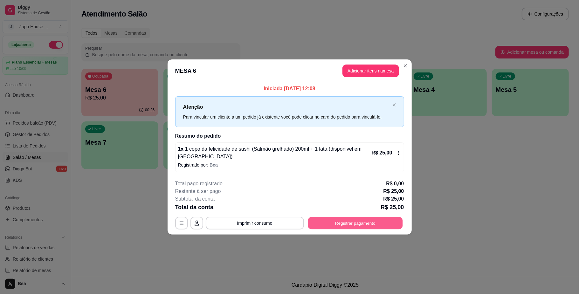
click at [325, 217] on button "Registrar pagamento" at bounding box center [355, 223] width 95 height 12
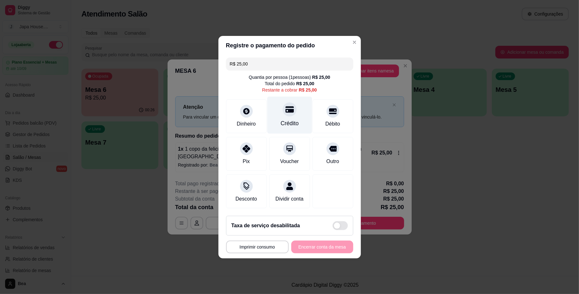
click at [289, 120] on div "Crédito" at bounding box center [290, 123] width 18 height 8
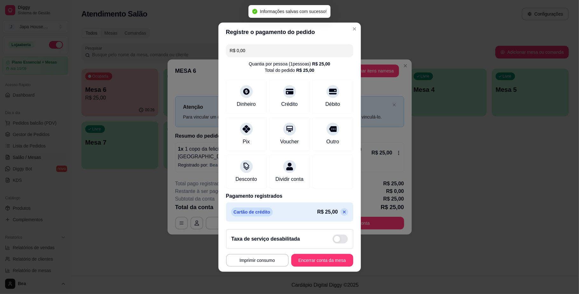
type input "R$ 0,00"
click at [321, 267] on button "Encerrar conta da mesa" at bounding box center [322, 260] width 60 height 12
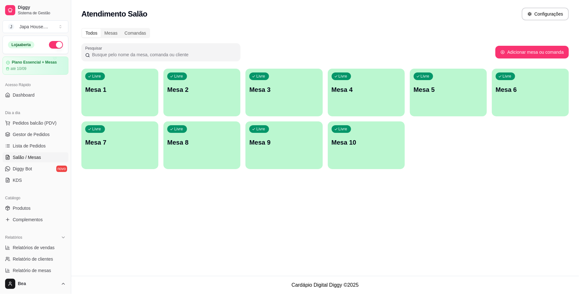
click at [43, 137] on span "Gestor de Pedidos" at bounding box center [31, 134] width 37 height 6
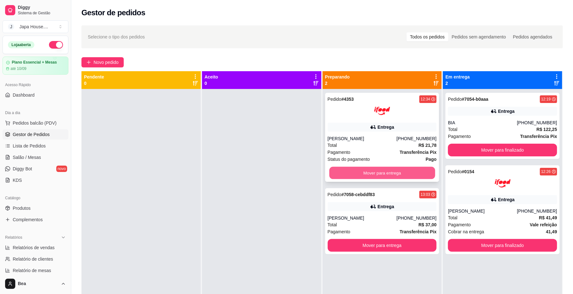
click at [394, 172] on button "Mover para entrega" at bounding box center [382, 173] width 106 height 12
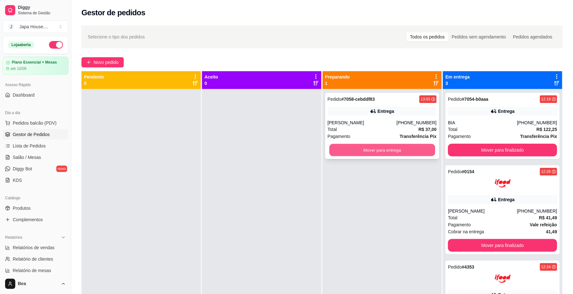
click at [408, 147] on button "Mover para entrega" at bounding box center [382, 150] width 106 height 12
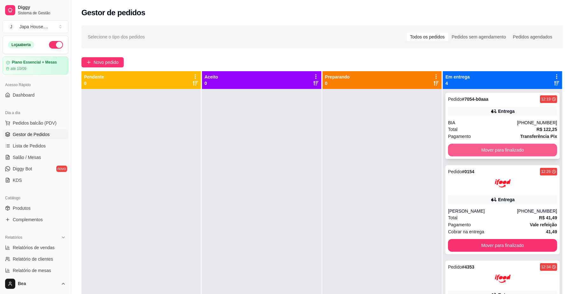
click at [515, 149] on button "Mover para finalizado" at bounding box center [502, 150] width 109 height 13
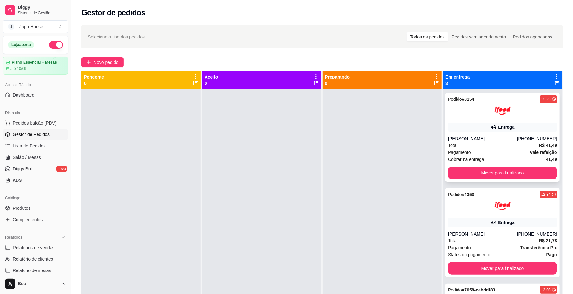
click at [494, 120] on div "Pedido # 0154 12:26 Entrega [PERSON_NAME] [PHONE_NUMBER] Total R$ 41,49 Pagamen…" at bounding box center [502, 137] width 114 height 89
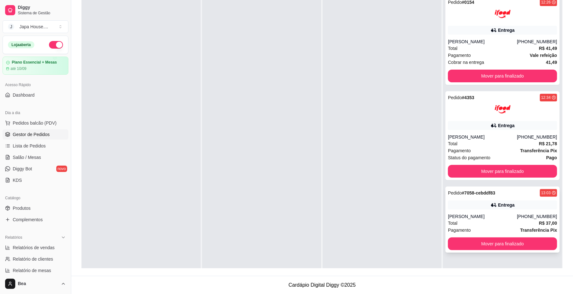
click at [482, 216] on div "[PERSON_NAME]" at bounding box center [482, 216] width 69 height 6
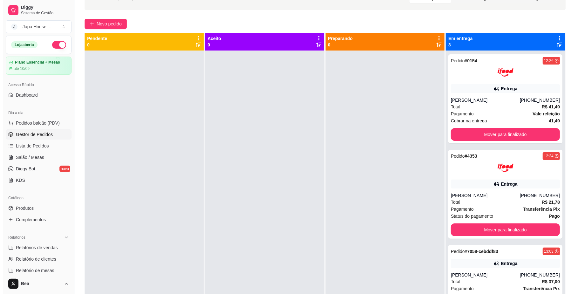
scroll to position [0, 0]
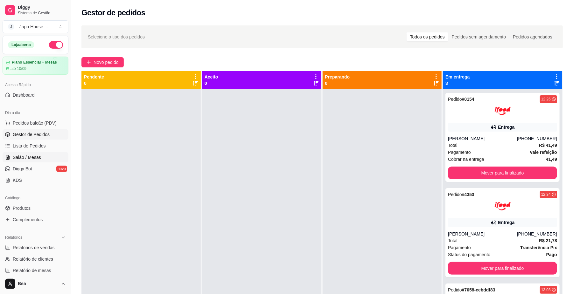
click at [55, 157] on link "Salão / Mesas" at bounding box center [36, 157] width 66 height 10
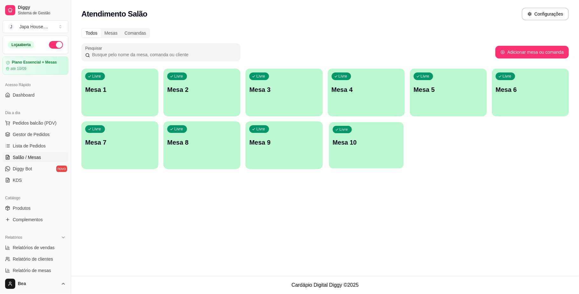
click at [348, 146] on p "Mesa 10" at bounding box center [366, 142] width 67 height 9
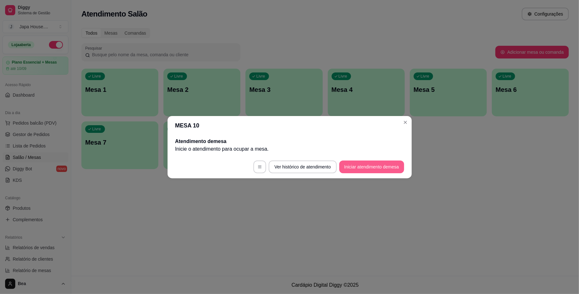
click at [363, 169] on button "Iniciar atendimento de mesa" at bounding box center [371, 167] width 65 height 13
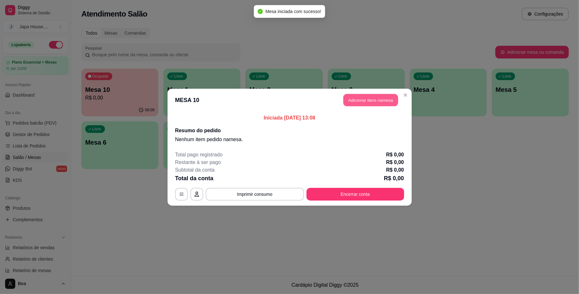
click at [360, 101] on button "Adicionar itens na mesa" at bounding box center [371, 100] width 55 height 12
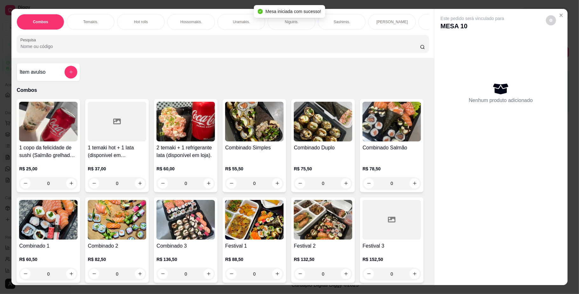
click at [327, 171] on div "R$ 75,50 0" at bounding box center [323, 174] width 59 height 31
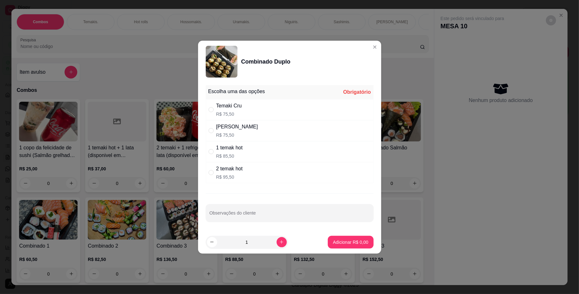
click at [237, 129] on div "[PERSON_NAME]" at bounding box center [237, 127] width 42 height 8
radio input "true"
click at [337, 243] on p "Adicionar R$ 75,50" at bounding box center [349, 242] width 37 height 6
type input "1"
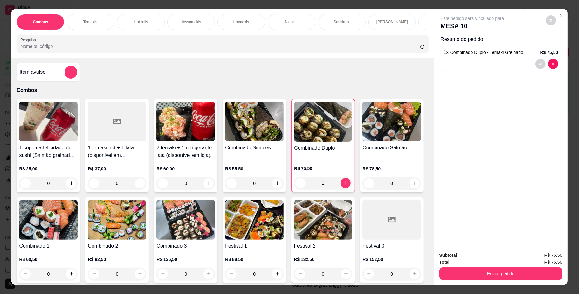
scroll to position [0, 361]
click at [135, 26] on div "Bebidas." at bounding box center [132, 22] width 48 height 16
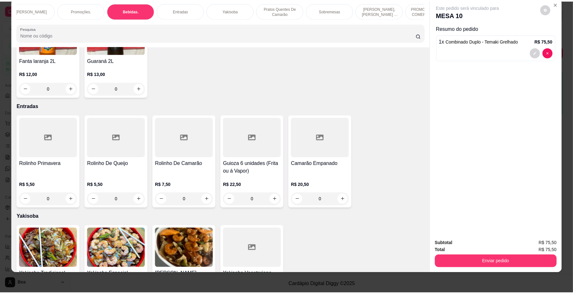
scroll to position [1535, 0]
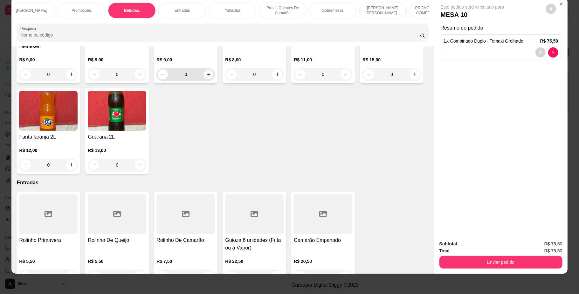
click at [211, 77] on icon "increase-product-quantity" at bounding box center [208, 74] width 5 height 5
type input "1"
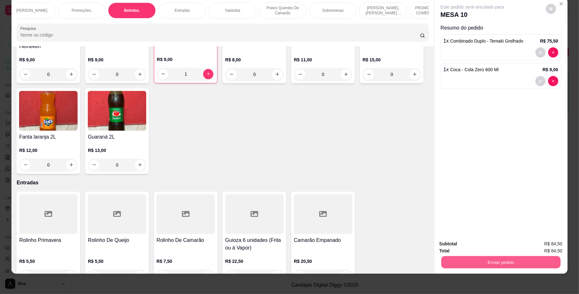
click at [502, 264] on button "Enviar pedido" at bounding box center [500, 262] width 119 height 12
click at [498, 244] on button "Não registrar e enviar pedido" at bounding box center [479, 247] width 64 height 12
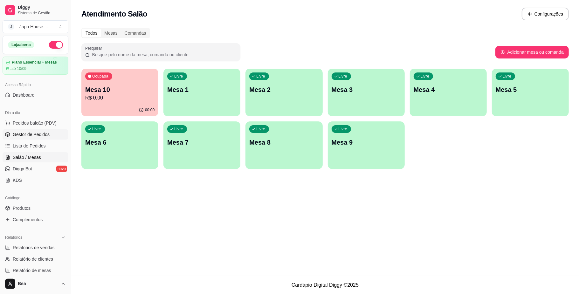
click at [45, 137] on span "Gestor de Pedidos" at bounding box center [31, 134] width 37 height 6
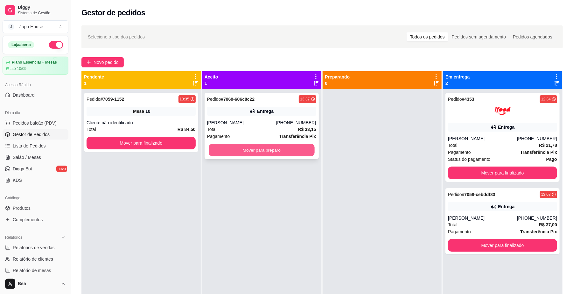
click at [275, 148] on button "Mover para preparo" at bounding box center [262, 150] width 106 height 12
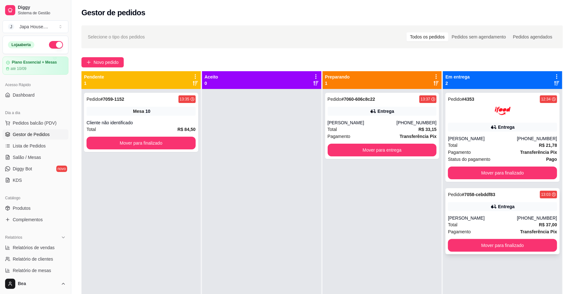
click at [471, 224] on div "Total R$ 37,00" at bounding box center [502, 224] width 109 height 7
click at [475, 245] on button "Mover para finalizado" at bounding box center [503, 246] width 106 height 12
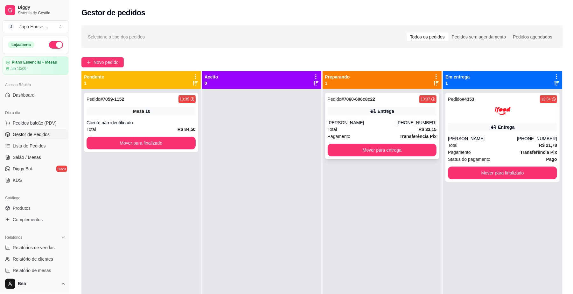
click at [380, 101] on div "Pedido # 7060-606c8c22 13:37" at bounding box center [382, 99] width 109 height 8
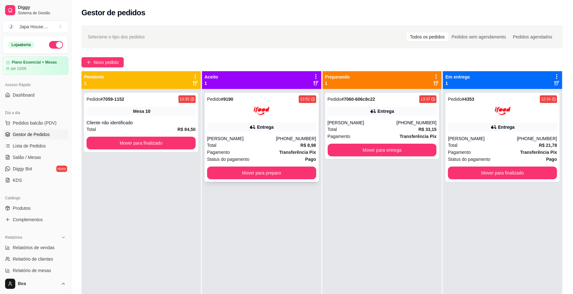
click at [275, 138] on div "[PERSON_NAME]" at bounding box center [241, 139] width 69 height 6
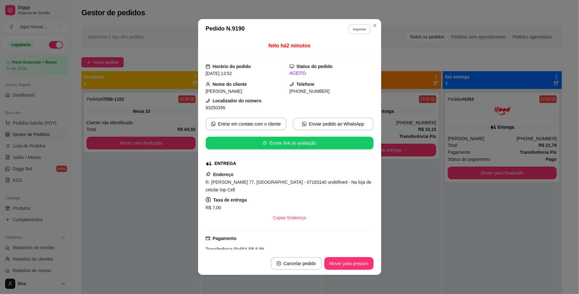
click at [350, 29] on button "Imprimir" at bounding box center [360, 29] width 22 height 10
click at [347, 48] on button "IMPRESSORA" at bounding box center [345, 51] width 46 height 10
click at [354, 30] on button "Imprimir" at bounding box center [360, 29] width 22 height 10
click at [354, 52] on button "IMPRESSORA" at bounding box center [345, 51] width 46 height 10
click at [356, 29] on button "Imprimir" at bounding box center [360, 29] width 22 height 10
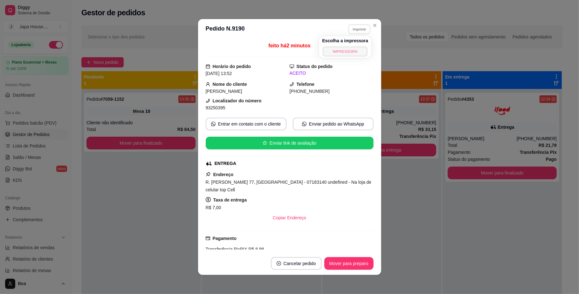
click at [351, 49] on button "IMPRESSORA" at bounding box center [345, 51] width 45 height 10
click at [337, 263] on button "Mover para preparo" at bounding box center [349, 264] width 48 height 12
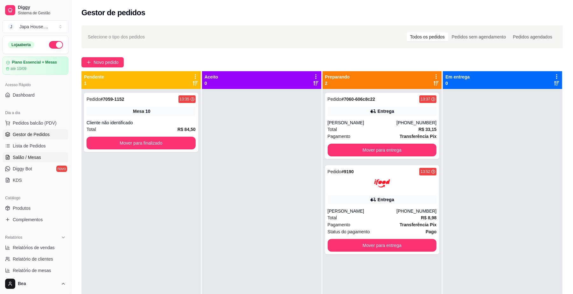
click at [47, 159] on link "Salão / Mesas" at bounding box center [36, 157] width 66 height 10
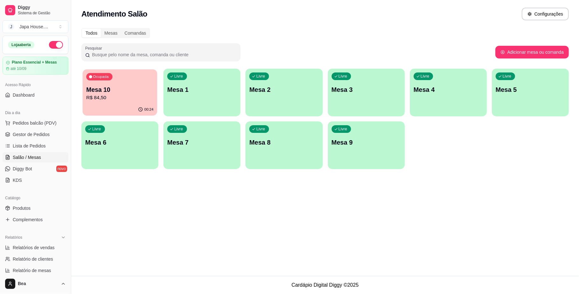
click at [122, 73] on div "Ocupada Mesa 10 R$ 84,50" at bounding box center [120, 86] width 75 height 34
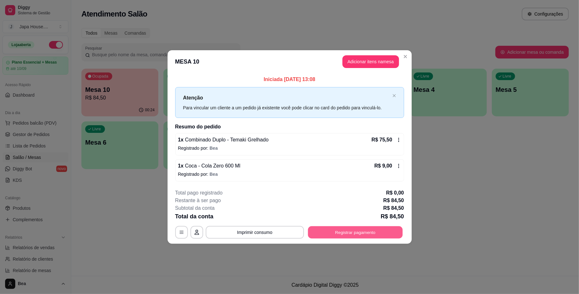
click at [358, 232] on button "Registrar pagamento" at bounding box center [355, 233] width 95 height 12
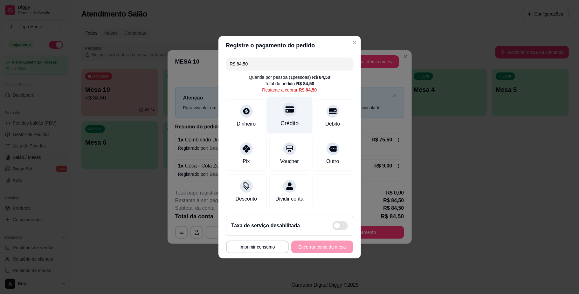
click at [270, 106] on div "Crédito" at bounding box center [289, 114] width 45 height 37
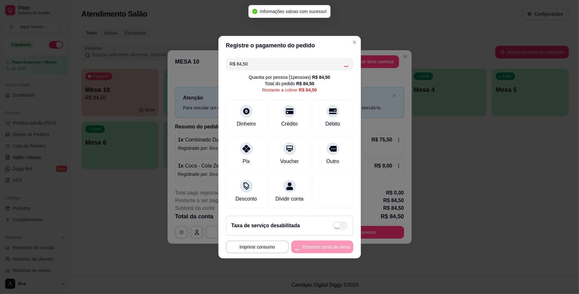
type input "R$ 0,00"
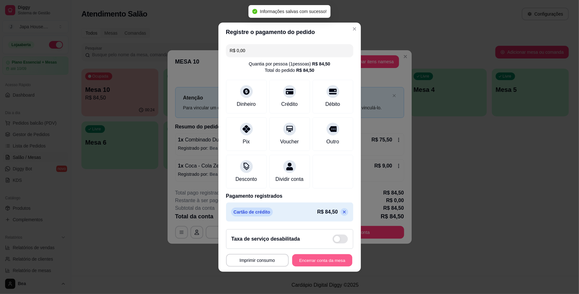
click at [304, 264] on button "Encerrar conta da mesa" at bounding box center [322, 260] width 60 height 12
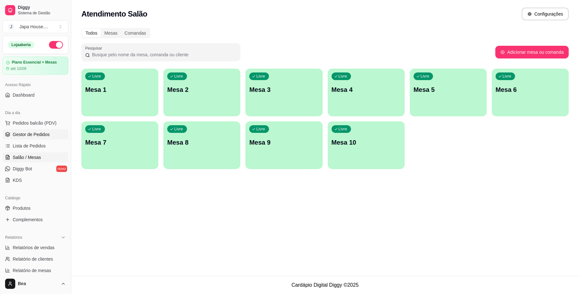
click at [45, 132] on span "Gestor de Pedidos" at bounding box center [31, 134] width 37 height 6
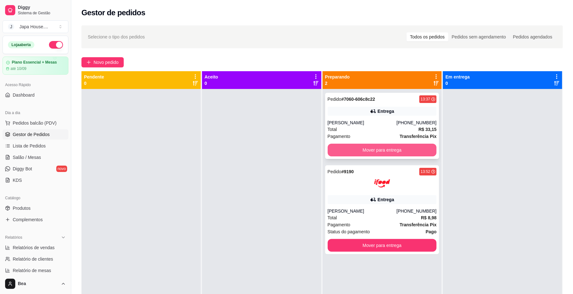
click at [407, 152] on button "Mover para entrega" at bounding box center [382, 150] width 109 height 13
click at [368, 152] on div "Mover para entrega" at bounding box center [382, 150] width 109 height 13
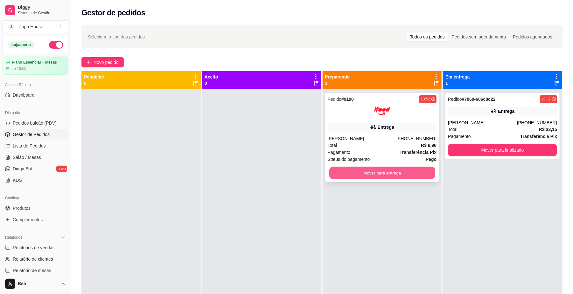
click at [415, 169] on button "Mover para entrega" at bounding box center [382, 173] width 106 height 12
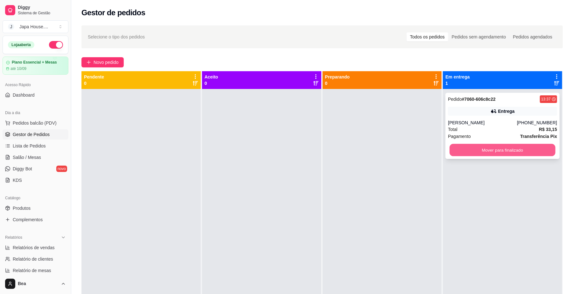
click at [498, 148] on button "Mover para finalizado" at bounding box center [503, 150] width 106 height 12
